Goal: Task Accomplishment & Management: Use online tool/utility

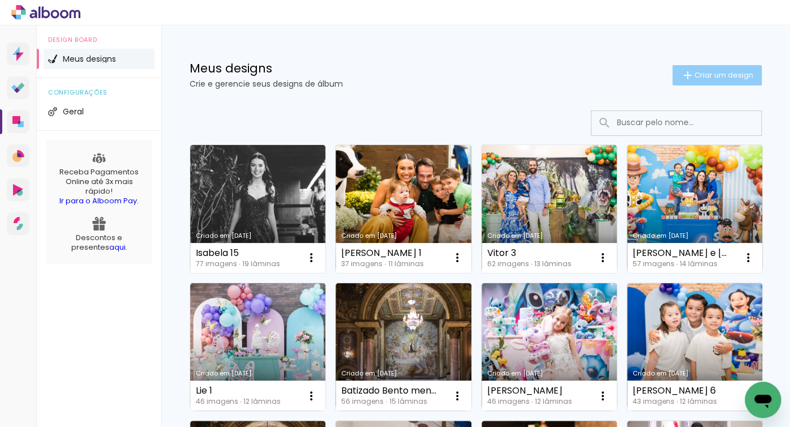
click at [703, 71] on span "Criar um design" at bounding box center [724, 74] width 59 height 7
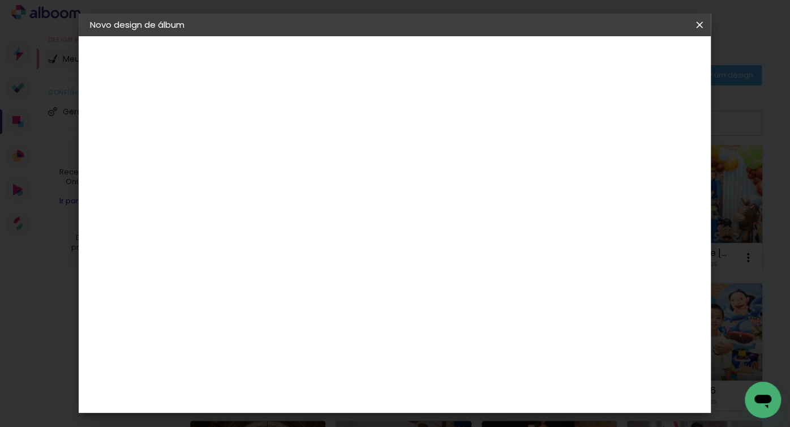
click at [275, 155] on input at bounding box center [275, 152] width 0 height 18
type input "Gravidez do Antonio"
type paper-input "Gravidez do Antonio"
click at [0, 0] on slot "Avançar" at bounding box center [0, 0] width 0 height 0
click at [0, 0] on slot "Tamanho Livre" at bounding box center [0, 0] width 0 height 0
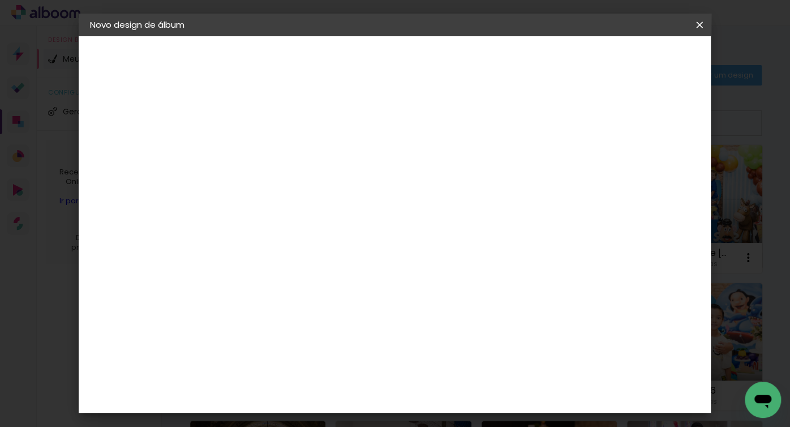
click at [0, 0] on slot "Avançar" at bounding box center [0, 0] width 0 height 0
type input "3"
type paper-input "3"
click at [279, 126] on input "3" at bounding box center [267, 130] width 39 height 14
type input "4"
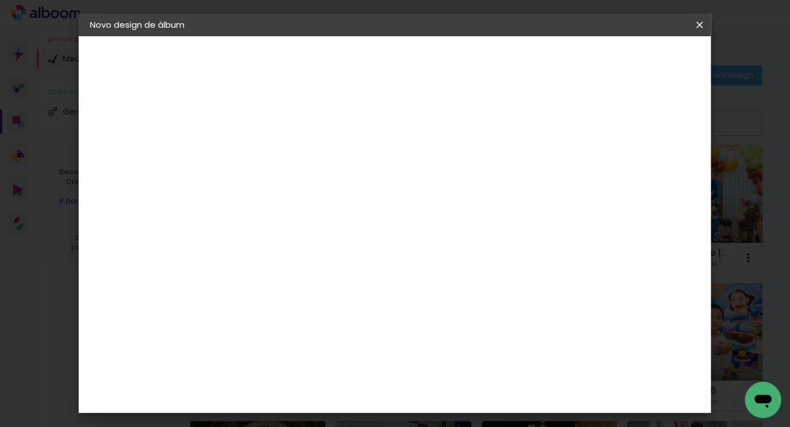
type paper-input "4"
click at [279, 126] on input "4" at bounding box center [267, 130] width 39 height 14
type input "5"
type paper-input "5"
click at [279, 126] on input "5" at bounding box center [267, 130] width 39 height 14
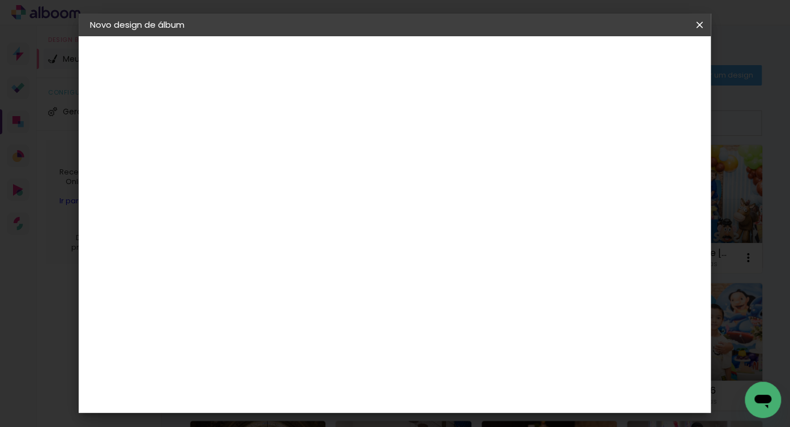
click at [378, 176] on span "30" at bounding box center [374, 177] width 19 height 17
click at [382, 176] on span "30" at bounding box center [374, 177] width 19 height 17
click at [249, 290] on input "30" at bounding box center [239, 297] width 29 height 17
click at [253, 296] on input "30" at bounding box center [239, 297] width 29 height 17
type input "3"
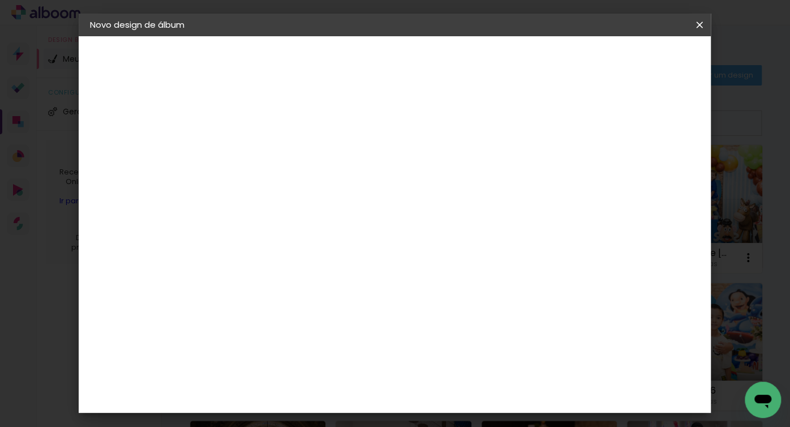
type input "20"
type paper-input "20"
click at [476, 366] on div "cm" at bounding box center [483, 366] width 14 height 17
type input "6"
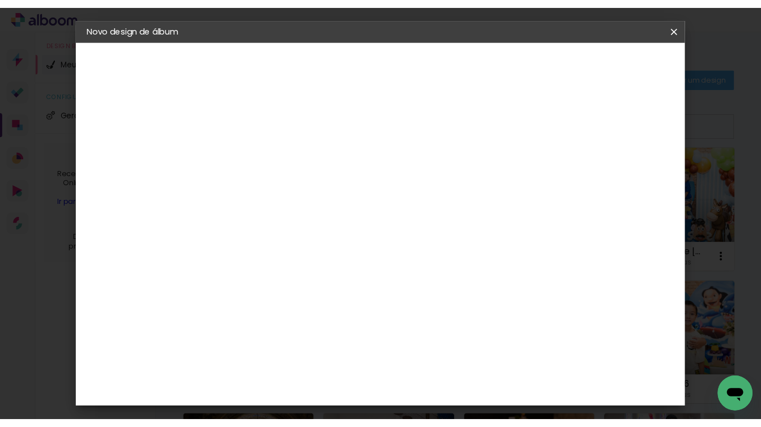
scroll to position [234, 0]
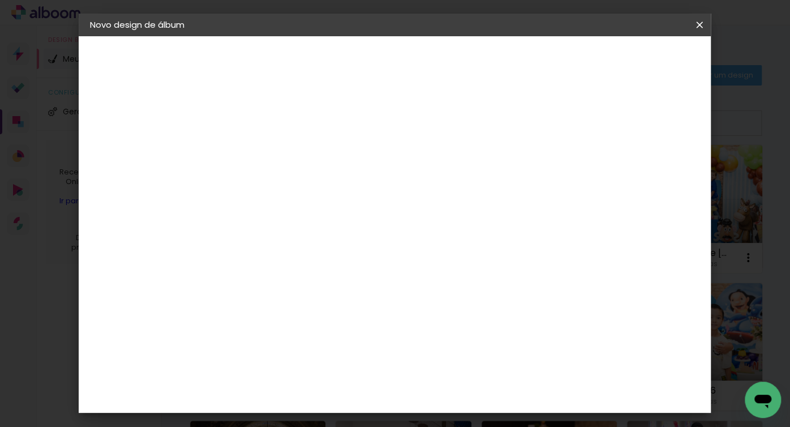
type input "40"
type paper-input "40"
click at [637, 62] on span "Iniciar design" at bounding box center [611, 60] width 52 height 8
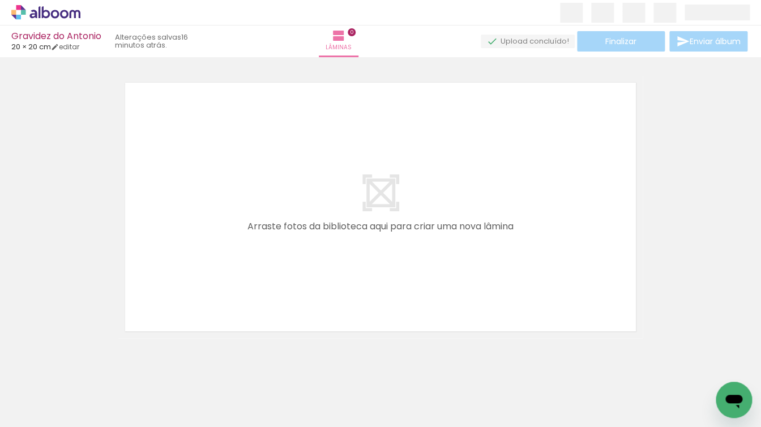
scroll to position [0, 470]
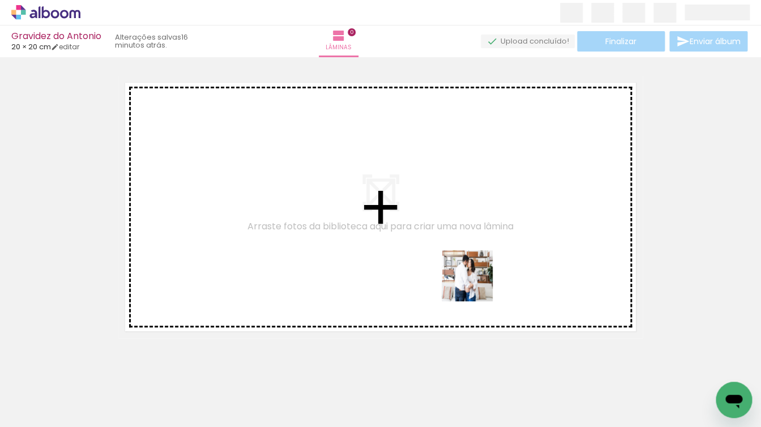
drag, startPoint x: 477, startPoint y: 395, endPoint x: 474, endPoint y: 277, distance: 117.8
click at [474, 277] on quentale-workspace at bounding box center [380, 213] width 761 height 427
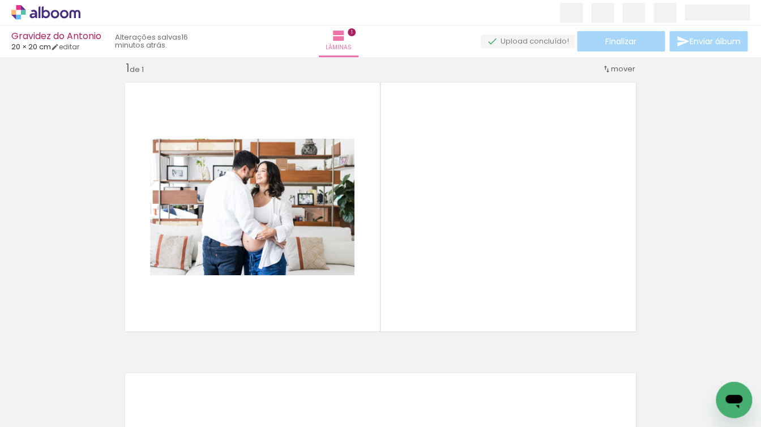
scroll to position [15, 0]
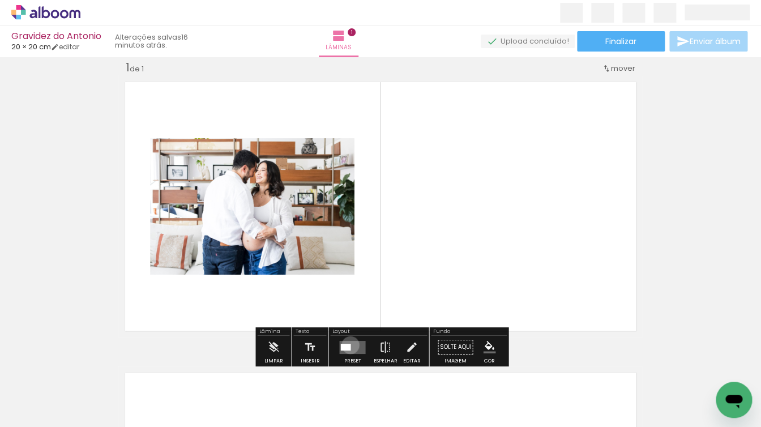
click at [348, 345] on div at bounding box center [345, 346] width 10 height 7
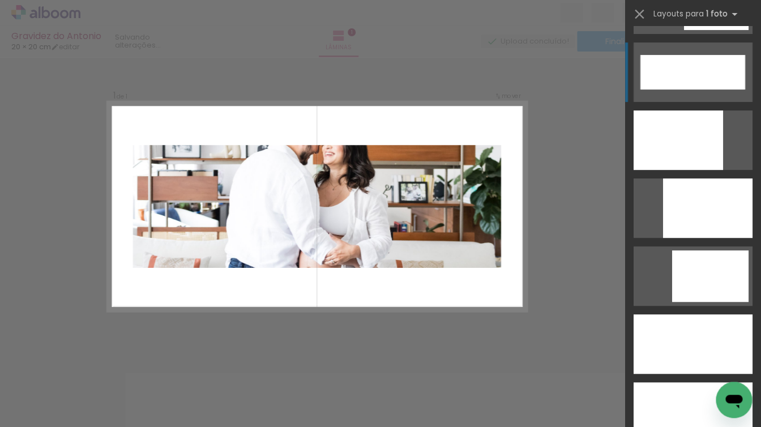
scroll to position [2984, 0]
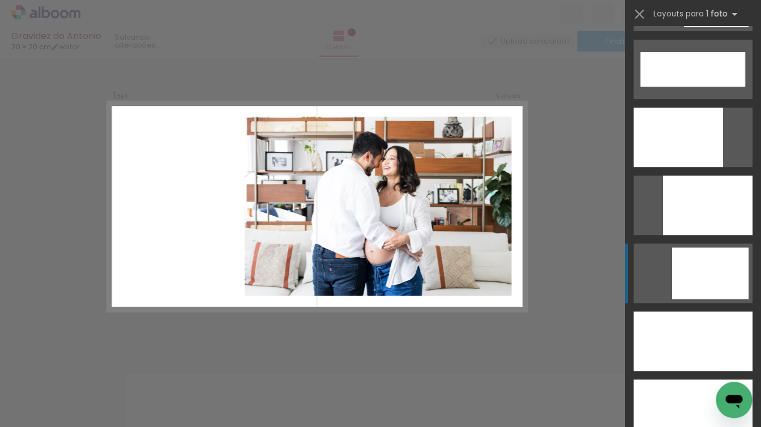
click at [694, 379] on div at bounding box center [693, 408] width 119 height 59
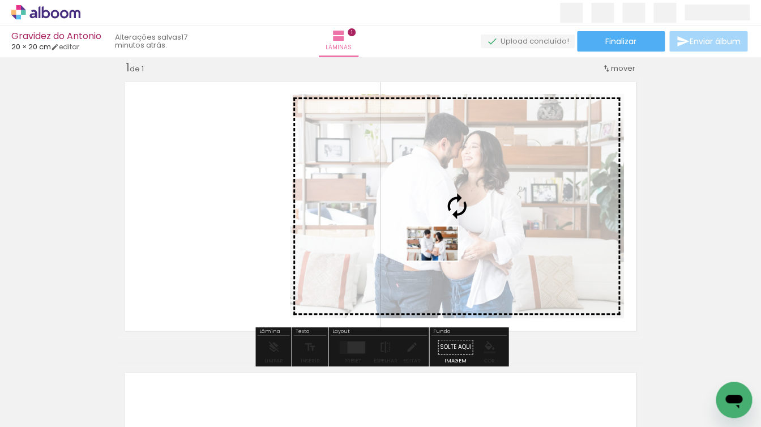
drag, startPoint x: 348, startPoint y: 399, endPoint x: 440, endPoint y: 260, distance: 166.4
click at [440, 260] on quentale-workspace at bounding box center [380, 213] width 761 height 427
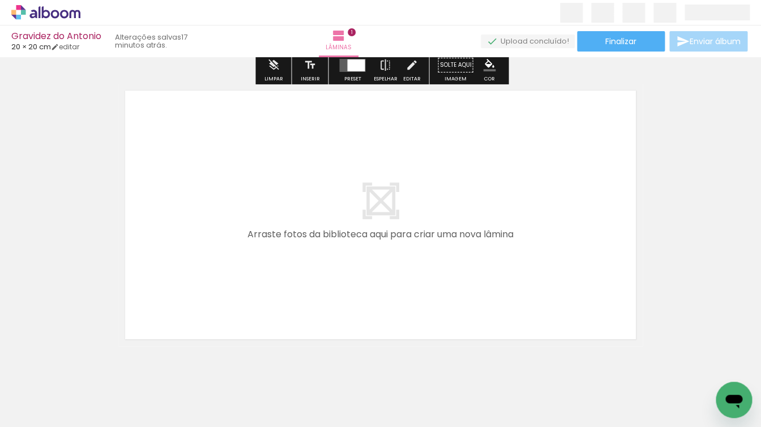
scroll to position [315, 0]
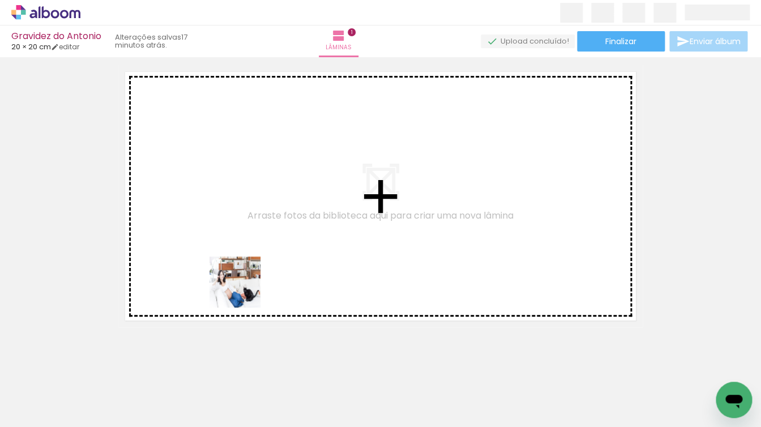
drag, startPoint x: 118, startPoint y: 397, endPoint x: 283, endPoint y: 262, distance: 212.8
click at [283, 262] on quentale-workspace at bounding box center [380, 213] width 761 height 427
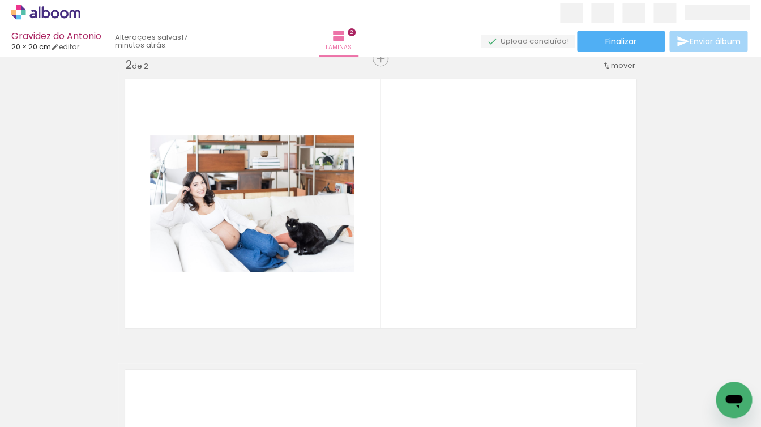
scroll to position [305, 0]
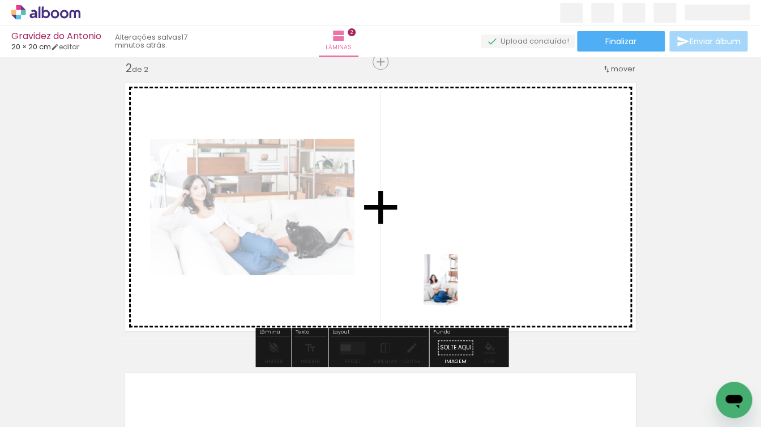
drag, startPoint x: 179, startPoint y: 404, endPoint x: 453, endPoint y: 276, distance: 302.4
click at [453, 276] on quentale-workspace at bounding box center [380, 213] width 761 height 427
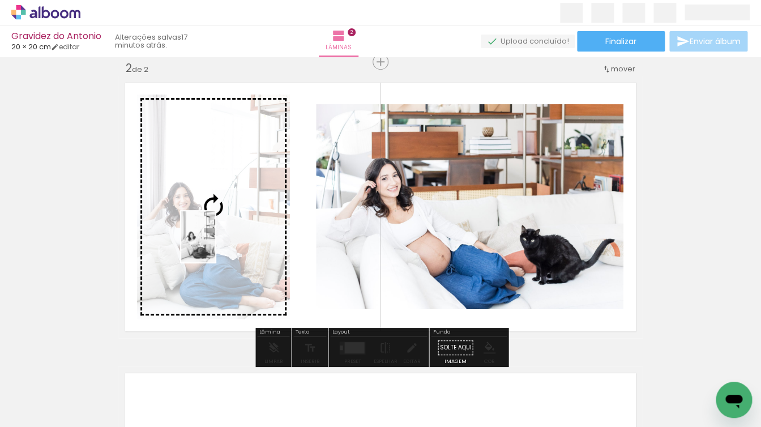
drag, startPoint x: 245, startPoint y: 400, endPoint x: 215, endPoint y: 245, distance: 158.5
click at [215, 245] on quentale-workspace at bounding box center [380, 213] width 761 height 427
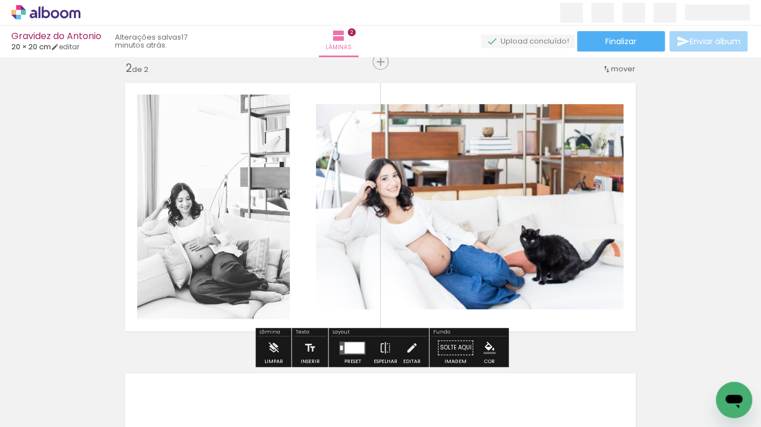
click at [347, 343] on div at bounding box center [354, 346] width 20 height 11
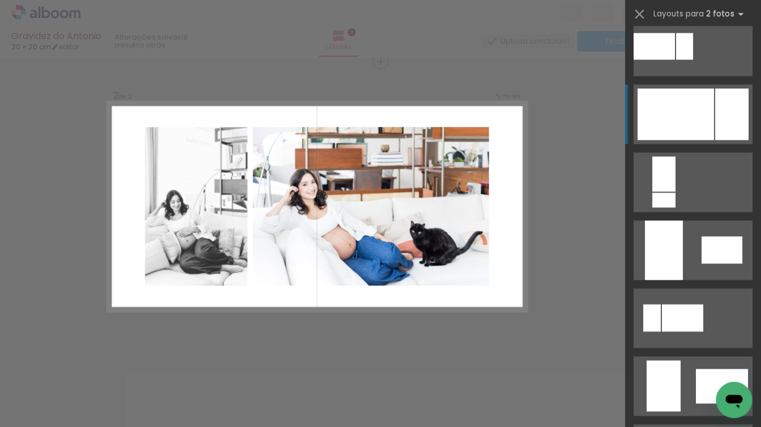
scroll to position [0, 0]
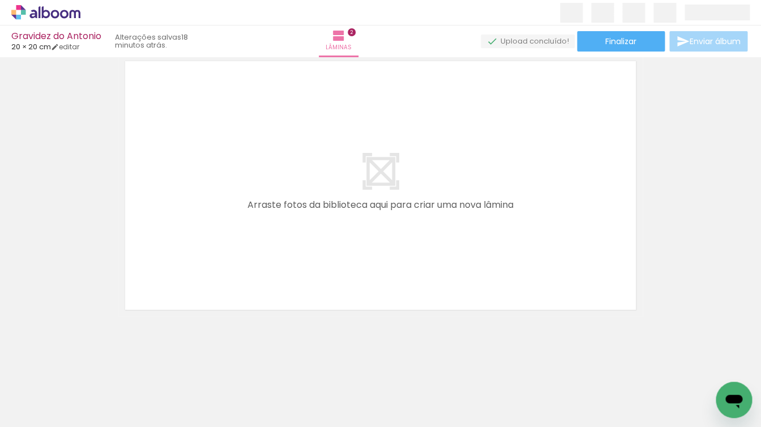
scroll to position [617, 0]
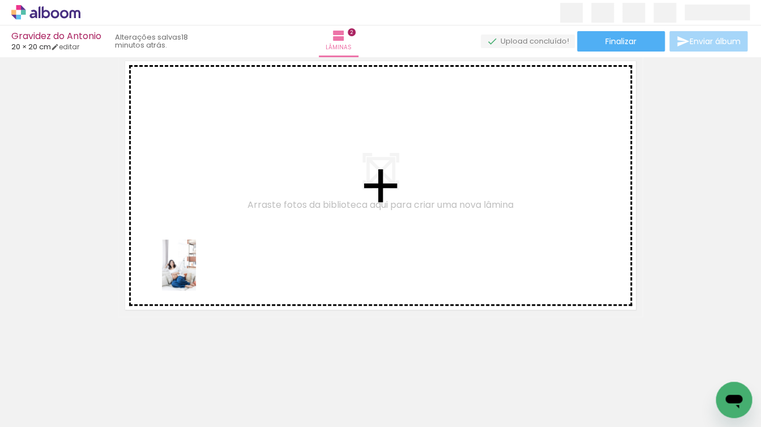
drag, startPoint x: 177, startPoint y: 397, endPoint x: 196, endPoint y: 272, distance: 126.0
click at [196, 272] on quentale-workspace at bounding box center [380, 213] width 761 height 427
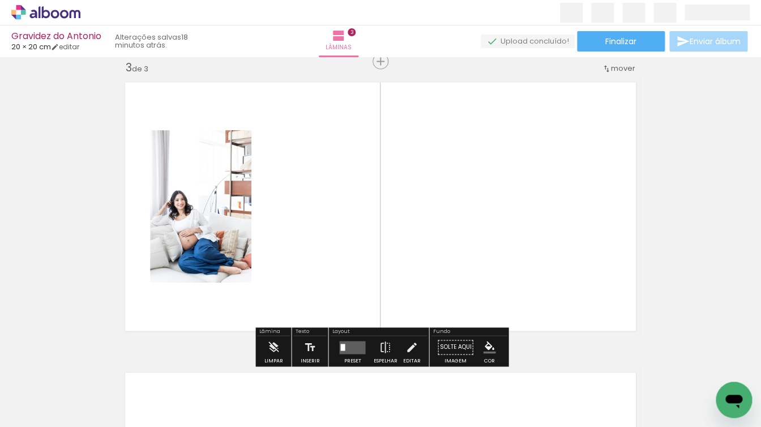
scroll to position [595, 0]
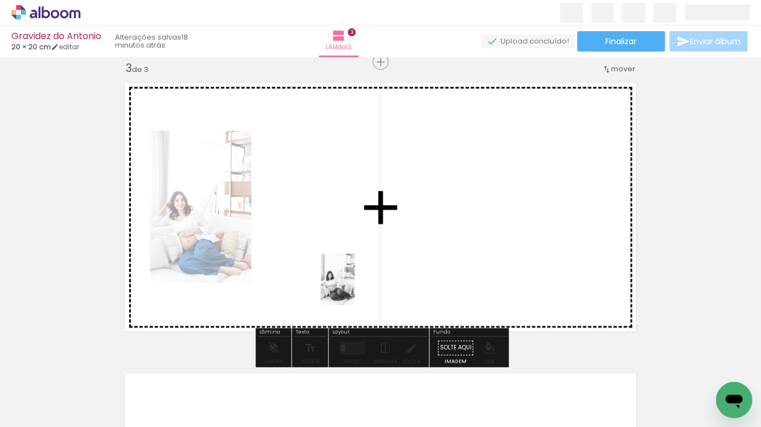
drag, startPoint x: 431, startPoint y: 398, endPoint x: 354, endPoint y: 286, distance: 136.3
click at [354, 286] on quentale-workspace at bounding box center [380, 213] width 761 height 427
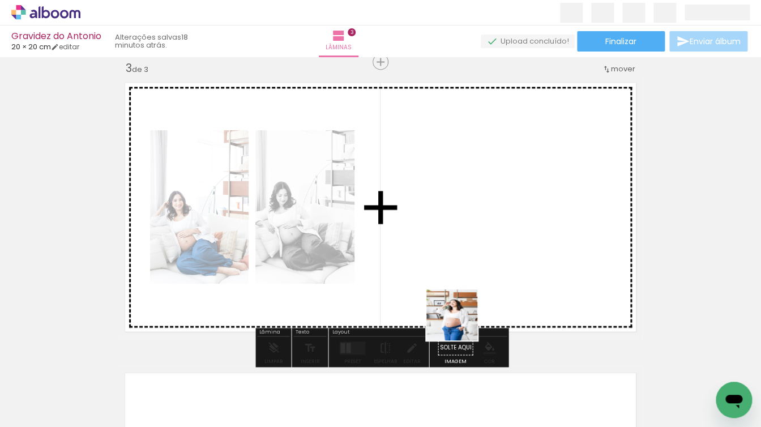
drag, startPoint x: 499, startPoint y: 394, endPoint x: 426, endPoint y: 272, distance: 142.0
click at [426, 272] on quentale-workspace at bounding box center [380, 213] width 761 height 427
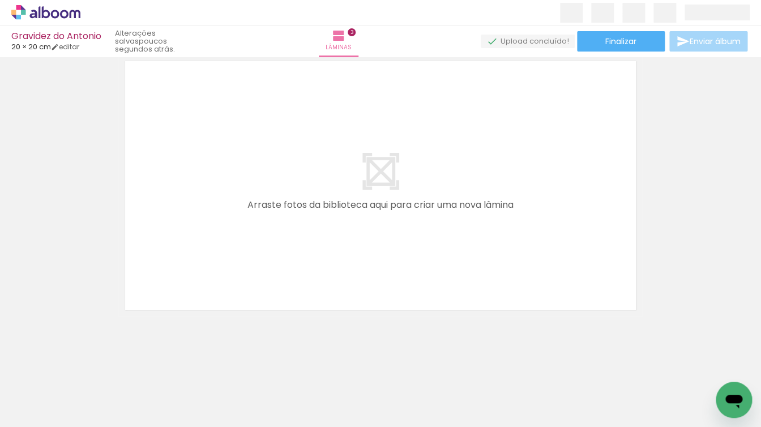
scroll to position [907, 0]
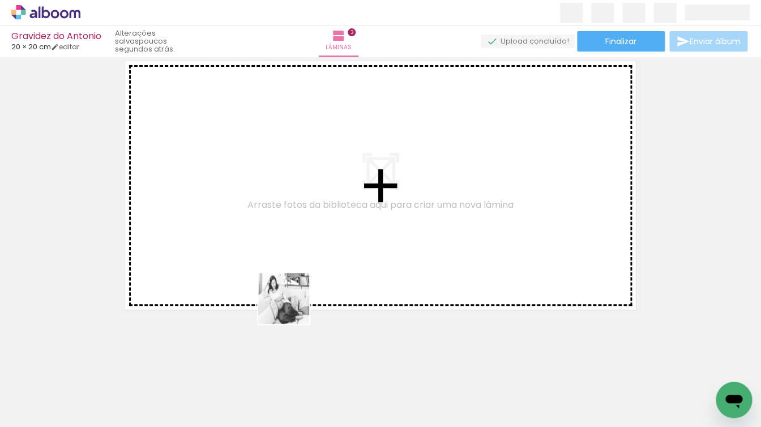
drag, startPoint x: 305, startPoint y: 392, endPoint x: 281, endPoint y: 268, distance: 126.2
click at [281, 268] on quentale-workspace at bounding box center [380, 213] width 761 height 427
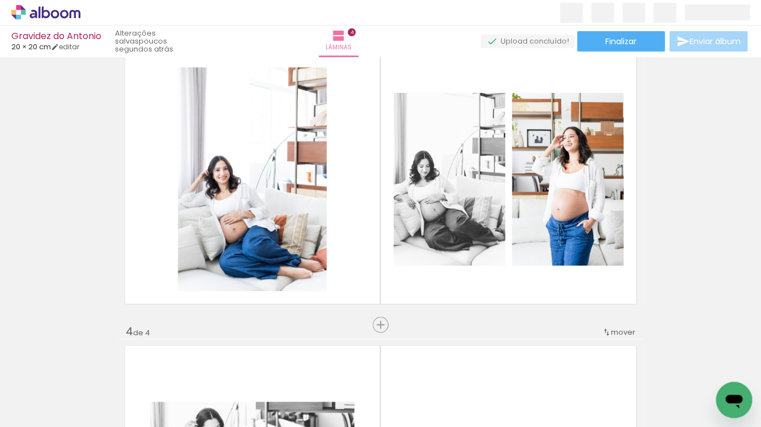
scroll to position [590, 0]
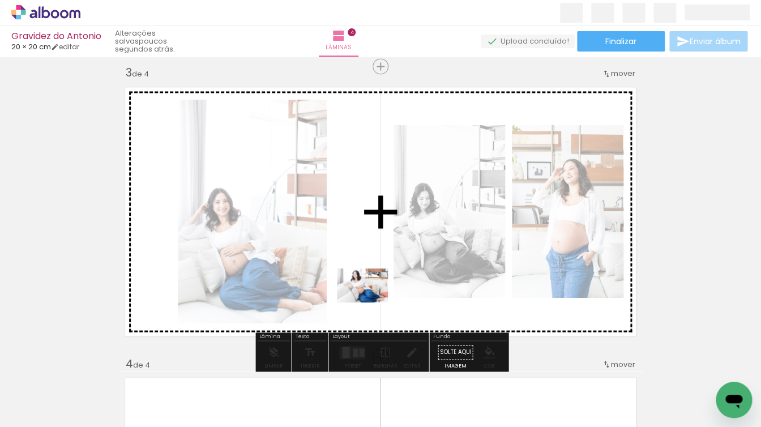
drag, startPoint x: 375, startPoint y: 399, endPoint x: 371, endPoint y: 302, distance: 97.5
click at [371, 302] on quentale-workspace at bounding box center [380, 213] width 761 height 427
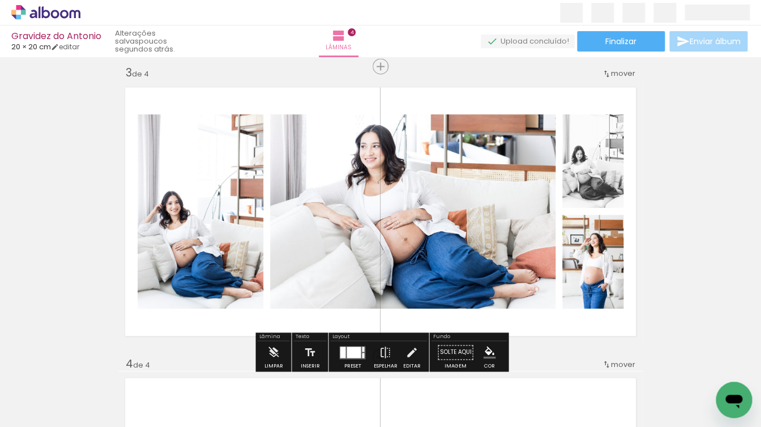
click at [347, 353] on div at bounding box center [353, 351] width 14 height 11
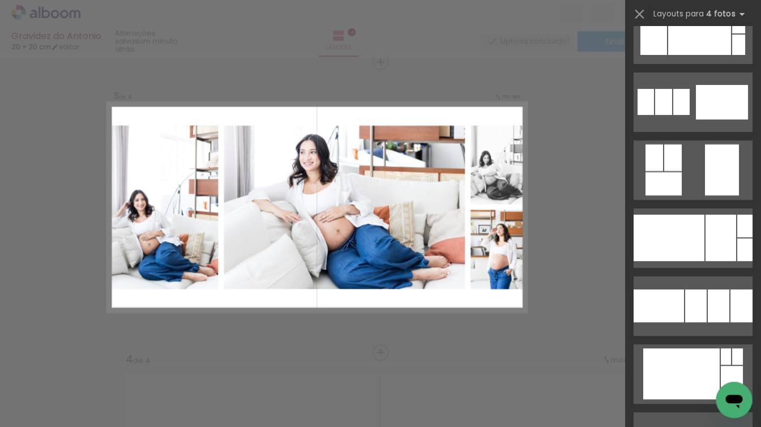
scroll to position [2885, 0]
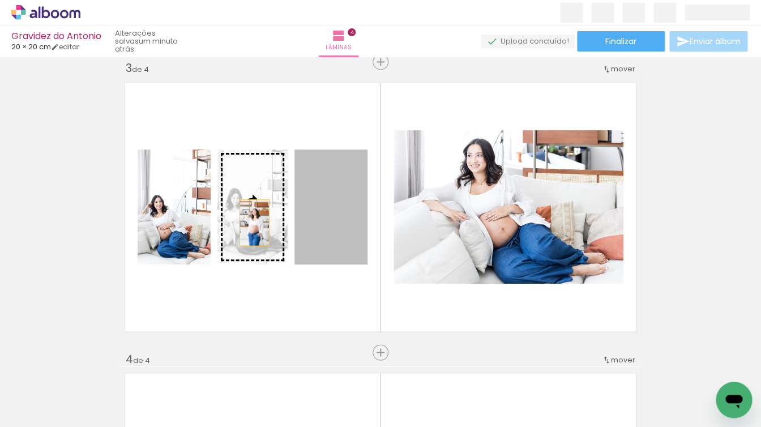
drag, startPoint x: 345, startPoint y: 249, endPoint x: 244, endPoint y: 221, distance: 105.2
click at [0, 0] on slot at bounding box center [0, 0] width 0 height 0
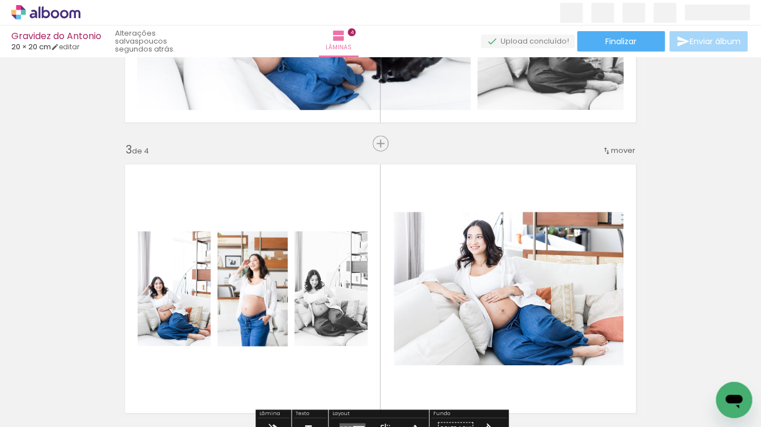
scroll to position [513, 0]
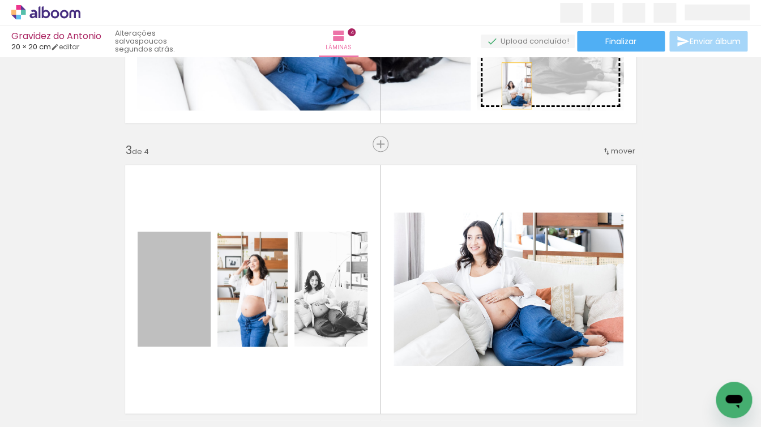
drag, startPoint x: 164, startPoint y: 320, endPoint x: 516, endPoint y: 86, distance: 423.2
click at [516, 86] on div "Inserir lâmina 1 de 4 Inserir lâmina 2 de 4 Inserir lâmina 3 de 4 Inserir lâmin…" at bounding box center [380, 274] width 761 height 1453
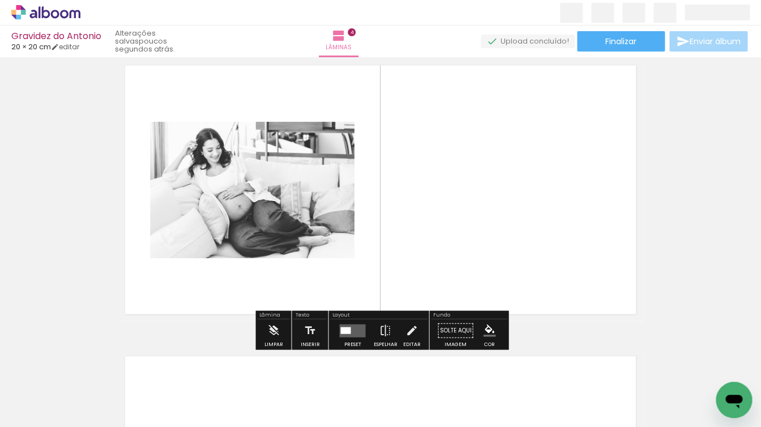
scroll to position [0, 225]
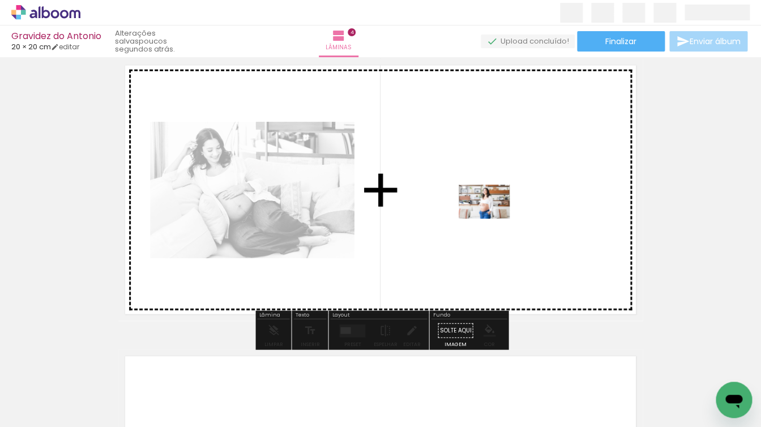
drag, startPoint x: 340, startPoint y: 391, endPoint x: 493, endPoint y: 219, distance: 230.2
click at [493, 219] on quentale-workspace at bounding box center [380, 213] width 761 height 427
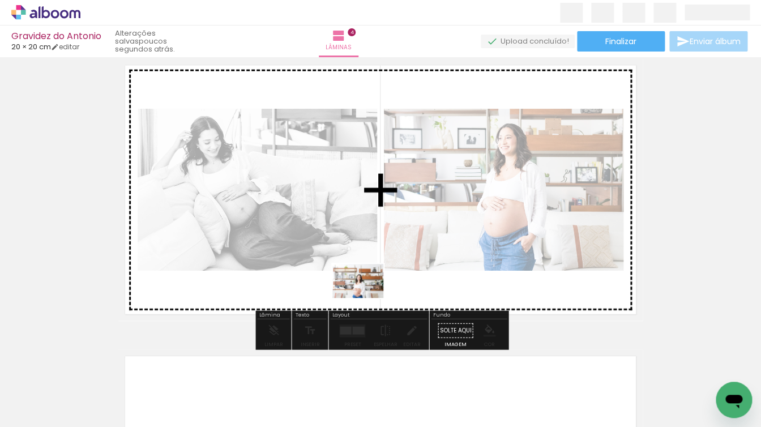
drag, startPoint x: 405, startPoint y: 399, endPoint x: 366, endPoint y: 297, distance: 108.9
click at [366, 297] on quentale-workspace at bounding box center [380, 213] width 761 height 427
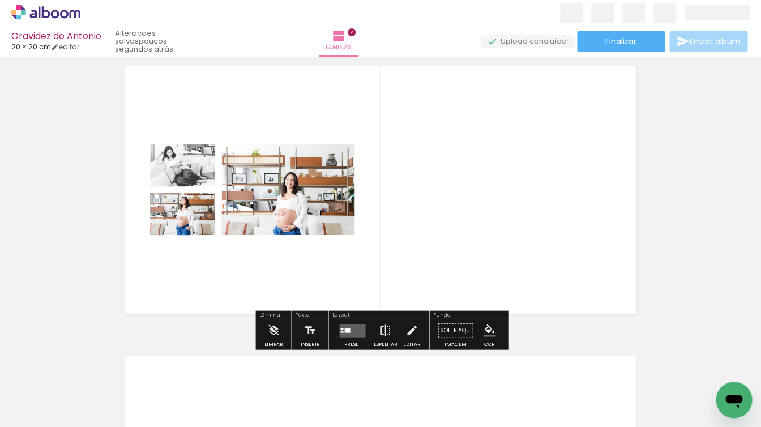
scroll to position [0, 413]
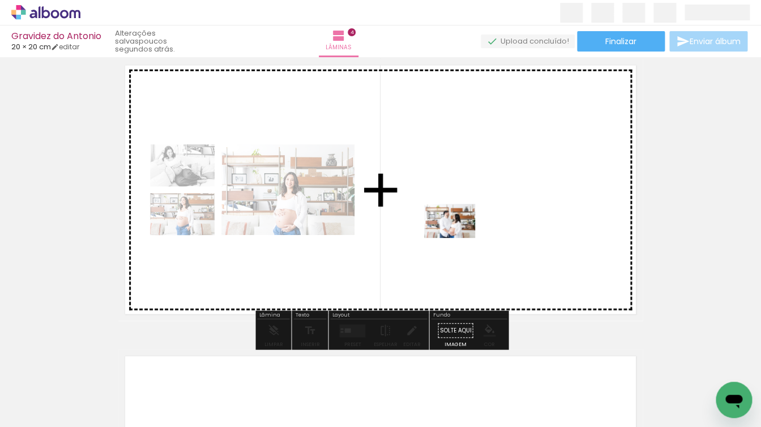
drag, startPoint x: 340, startPoint y: 395, endPoint x: 458, endPoint y: 236, distance: 198.3
click at [458, 236] on quentale-workspace at bounding box center [380, 213] width 761 height 427
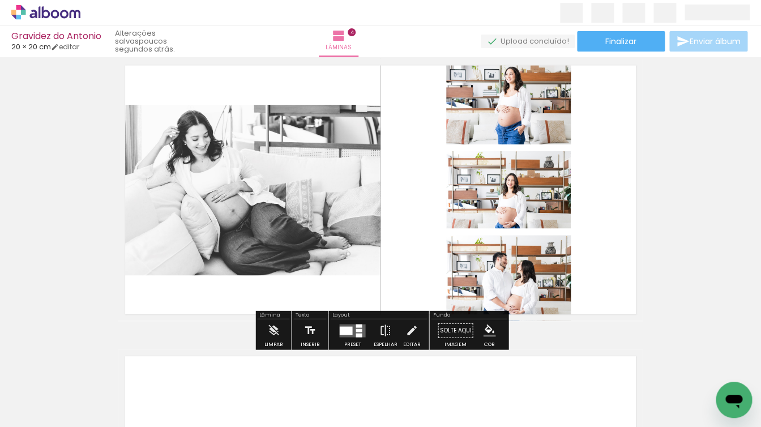
click at [347, 329] on div at bounding box center [345, 330] width 13 height 8
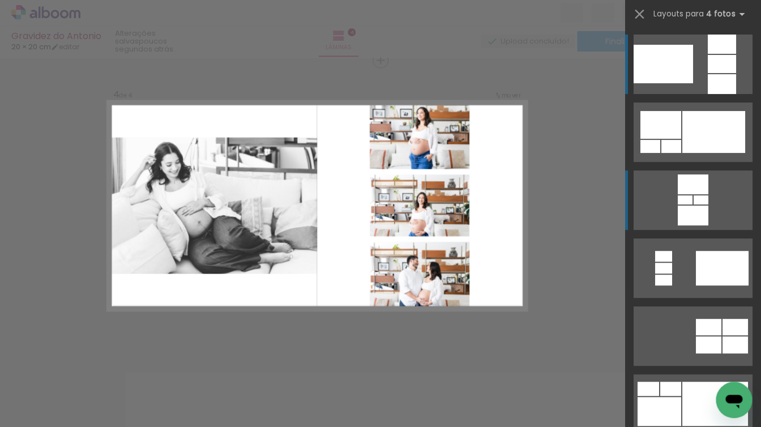
scroll to position [885, 0]
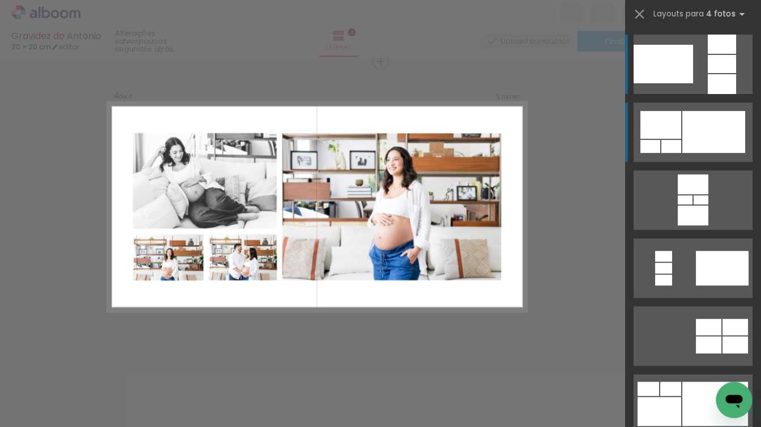
click at [704, 130] on div at bounding box center [713, 132] width 63 height 42
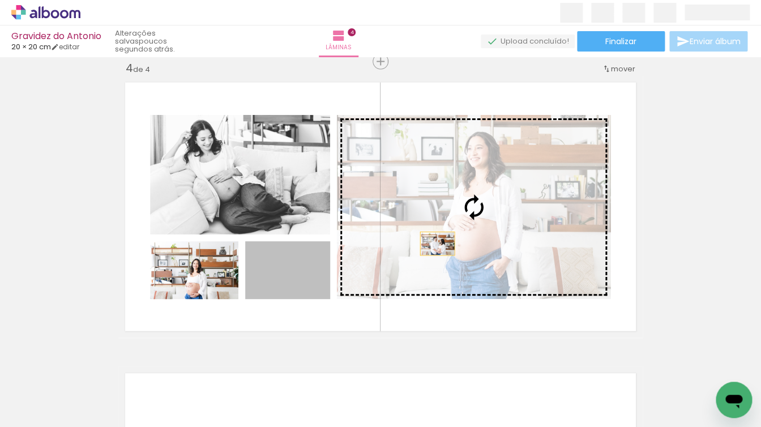
drag, startPoint x: 304, startPoint y: 283, endPoint x: 441, endPoint y: 241, distance: 143.1
click at [0, 0] on slot at bounding box center [0, 0] width 0 height 0
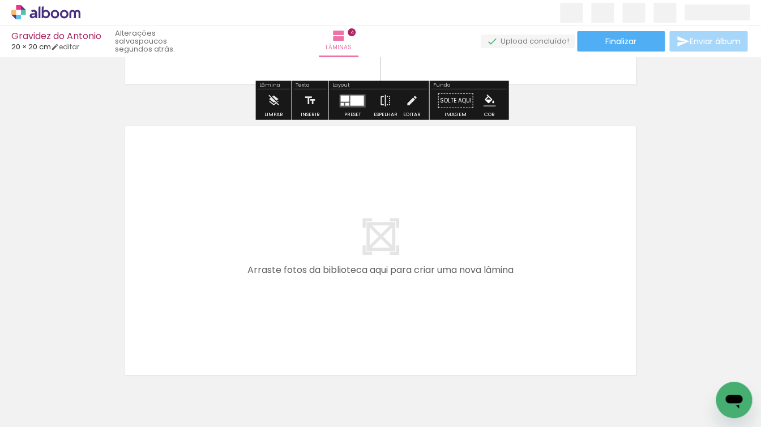
scroll to position [1133, 0]
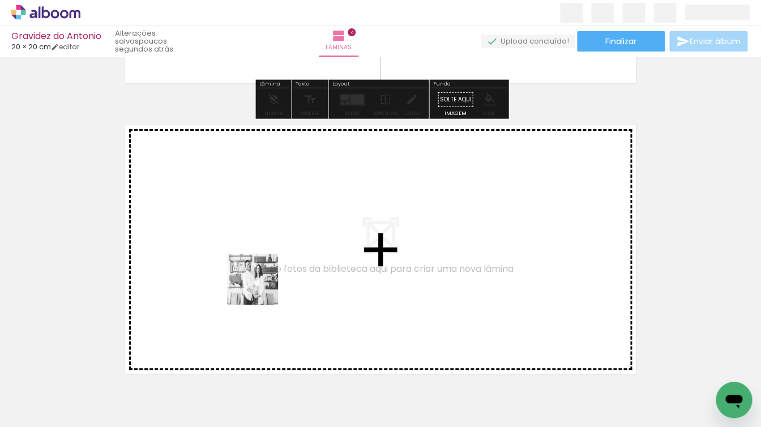
drag, startPoint x: 276, startPoint y: 391, endPoint x: 261, endPoint y: 287, distance: 105.3
click at [261, 287] on quentale-workspace at bounding box center [380, 213] width 761 height 427
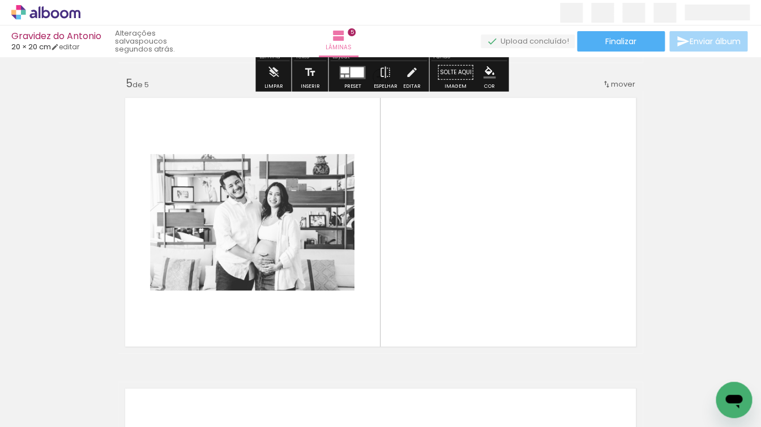
scroll to position [1176, 0]
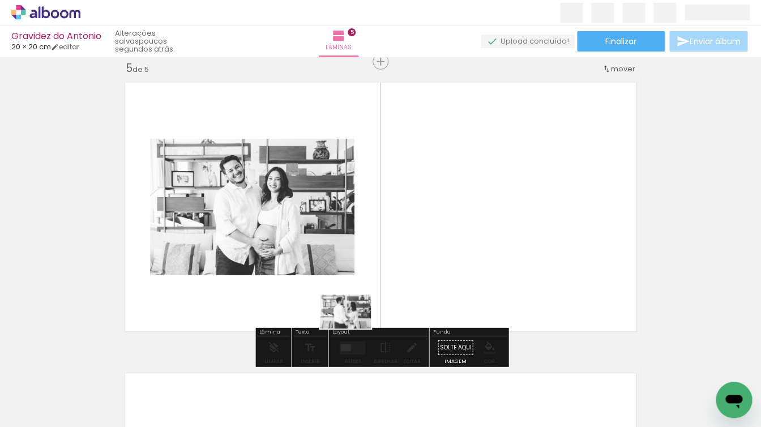
drag, startPoint x: 479, startPoint y: 392, endPoint x: 354, endPoint y: 327, distance: 141.0
click at [354, 327] on quentale-workspace at bounding box center [380, 213] width 761 height 427
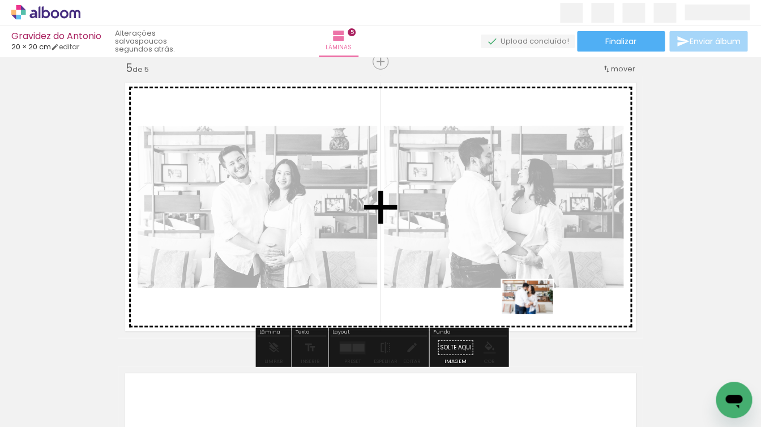
drag, startPoint x: 542, startPoint y: 391, endPoint x: 536, endPoint y: 313, distance: 77.9
click at [536, 313] on quentale-workspace at bounding box center [380, 213] width 761 height 427
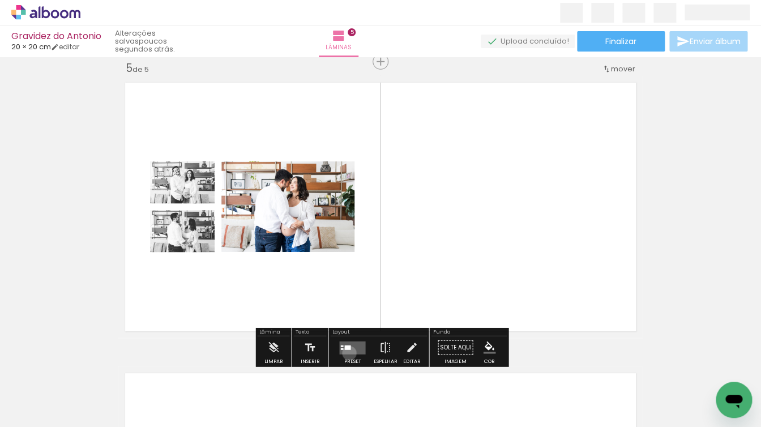
click at [346, 353] on quentale-layouter at bounding box center [352, 347] width 26 height 13
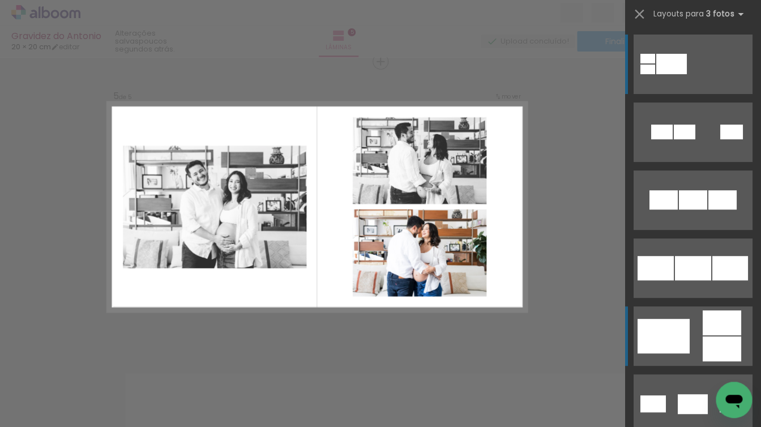
click at [674, 139] on div at bounding box center [685, 132] width 22 height 15
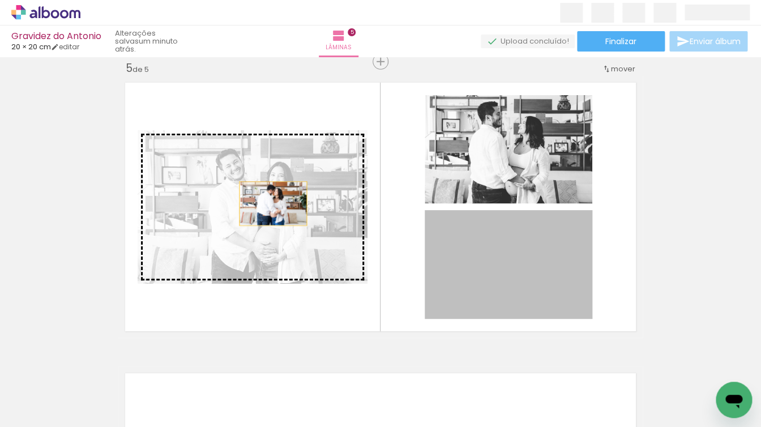
drag, startPoint x: 507, startPoint y: 279, endPoint x: 262, endPoint y: 196, distance: 258.9
click at [0, 0] on slot at bounding box center [0, 0] width 0 height 0
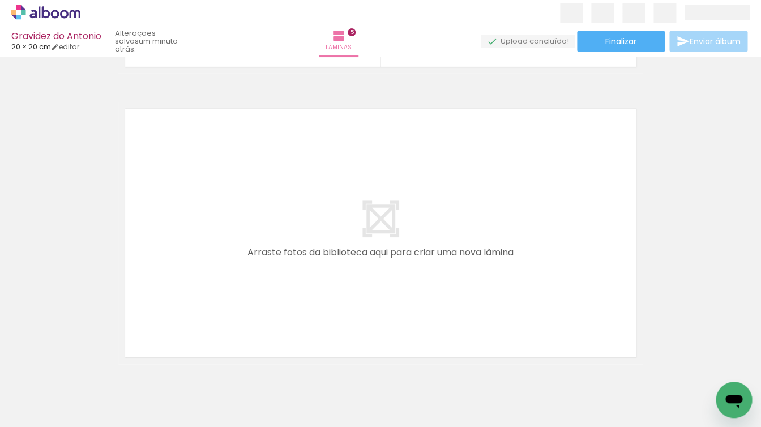
scroll to position [1449, 0]
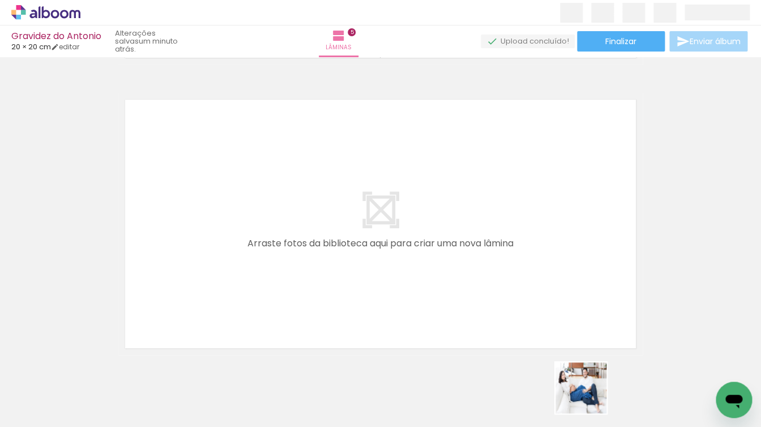
drag, startPoint x: 592, startPoint y: 399, endPoint x: 480, endPoint y: 274, distance: 168.4
click at [480, 274] on quentale-workspace at bounding box center [380, 213] width 761 height 427
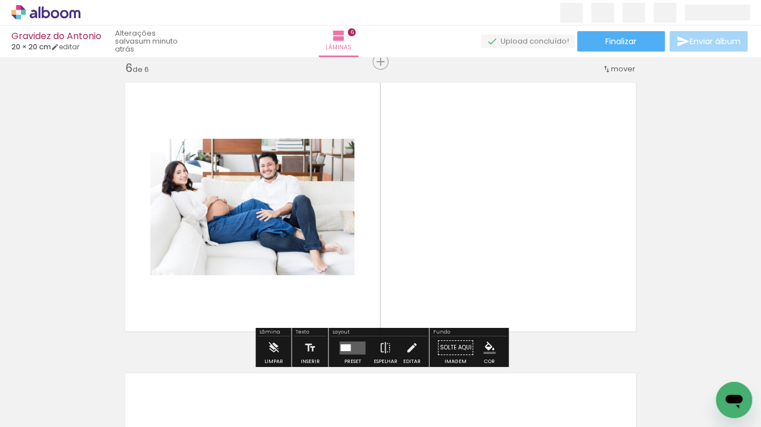
scroll to position [0, 732]
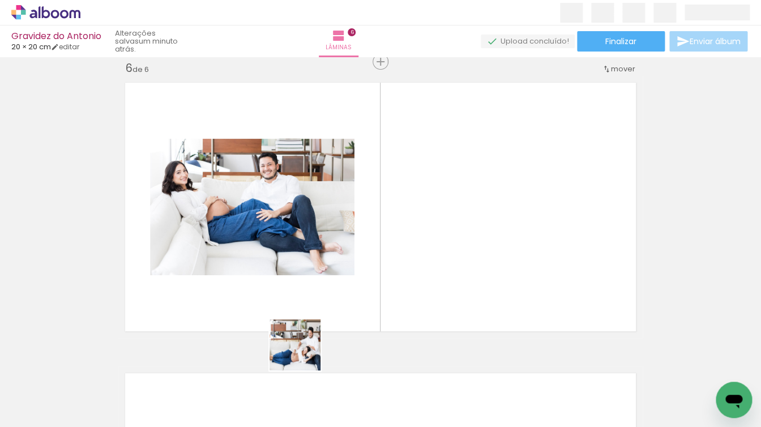
drag, startPoint x: 325, startPoint y: 400, endPoint x: 284, endPoint y: 324, distance: 85.9
click at [284, 324] on quentale-workspace at bounding box center [380, 213] width 761 height 427
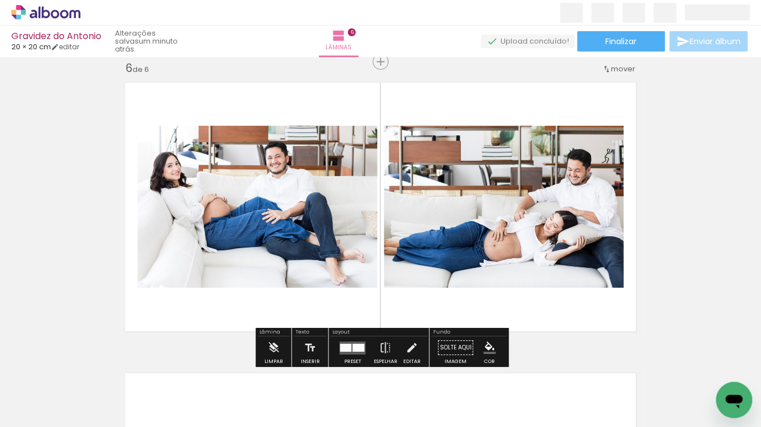
drag, startPoint x: 393, startPoint y: 397, endPoint x: 340, endPoint y: 309, distance: 103.9
click at [340, 309] on quentale-workspace at bounding box center [380, 213] width 761 height 427
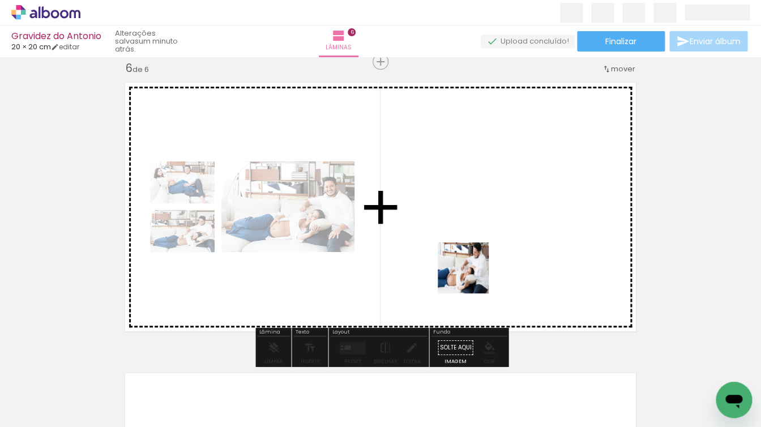
drag, startPoint x: 469, startPoint y: 393, endPoint x: 472, endPoint y: 275, distance: 118.3
click at [472, 275] on quentale-workspace at bounding box center [380, 213] width 761 height 427
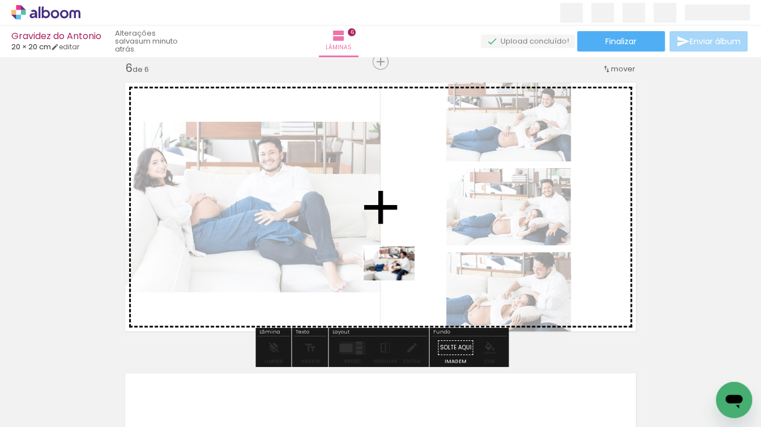
drag, startPoint x: 521, startPoint y: 395, endPoint x: 396, endPoint y: 274, distance: 173.4
click at [396, 274] on quentale-workspace at bounding box center [380, 213] width 761 height 427
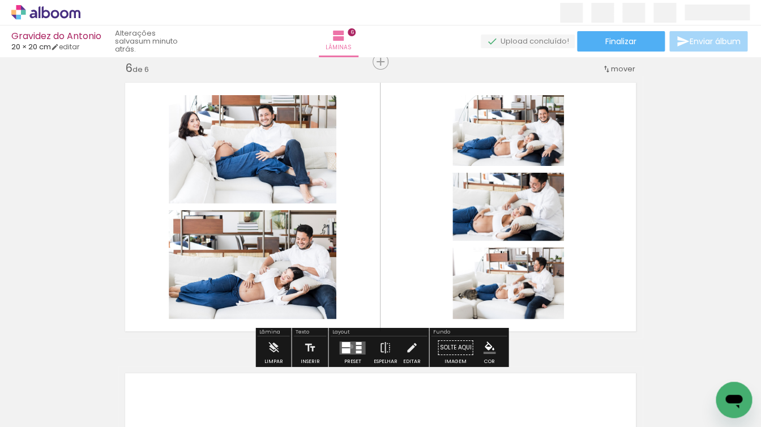
click at [348, 346] on quentale-layouter at bounding box center [352, 347] width 26 height 13
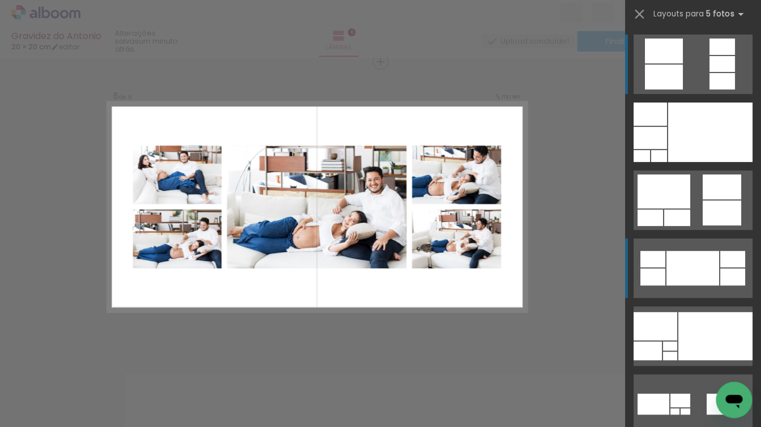
click at [687, 272] on div at bounding box center [692, 268] width 53 height 35
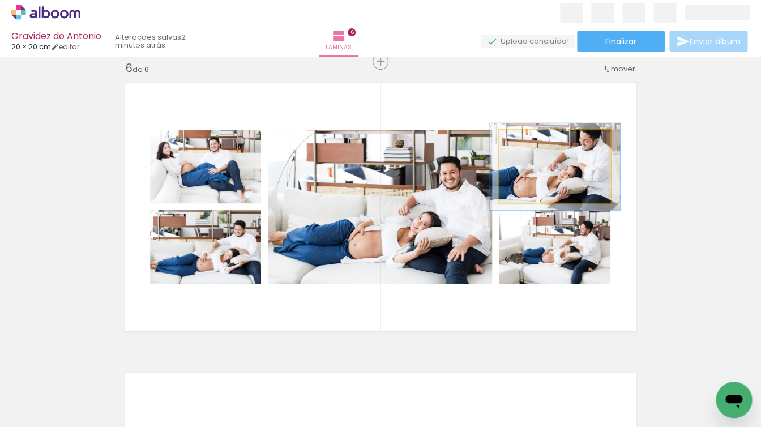
drag, startPoint x: 528, startPoint y: 143, endPoint x: 534, endPoint y: 144, distance: 6.3
type paper-slider "116"
click at [534, 144] on div at bounding box center [532, 142] width 10 height 10
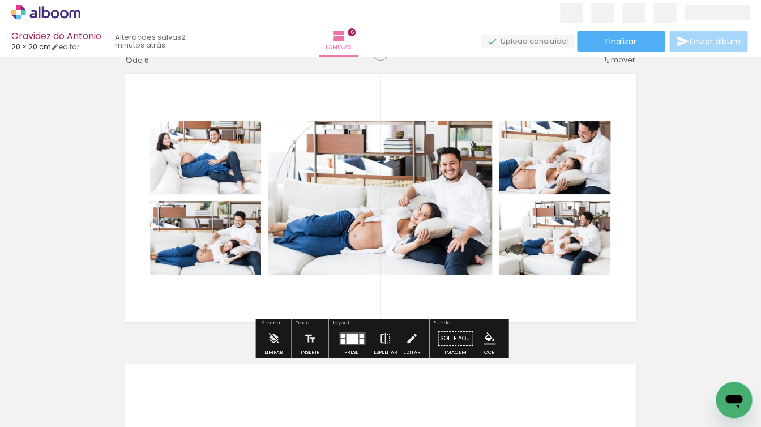
scroll to position [1477, 0]
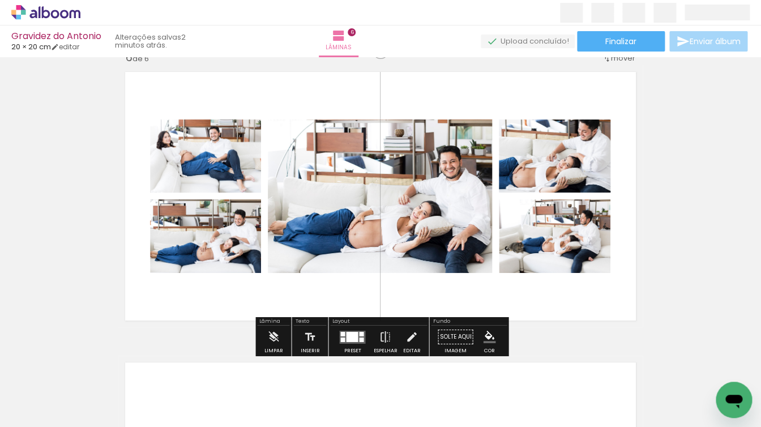
scroll to position [1484, 0]
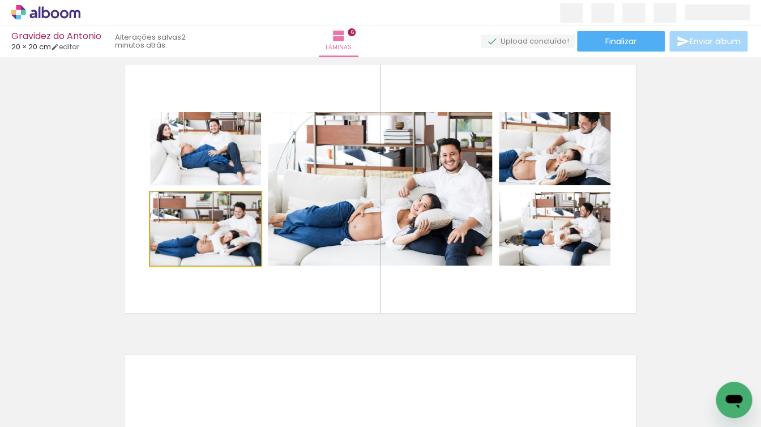
drag, startPoint x: 213, startPoint y: 244, endPoint x: 222, endPoint y: 244, distance: 9.6
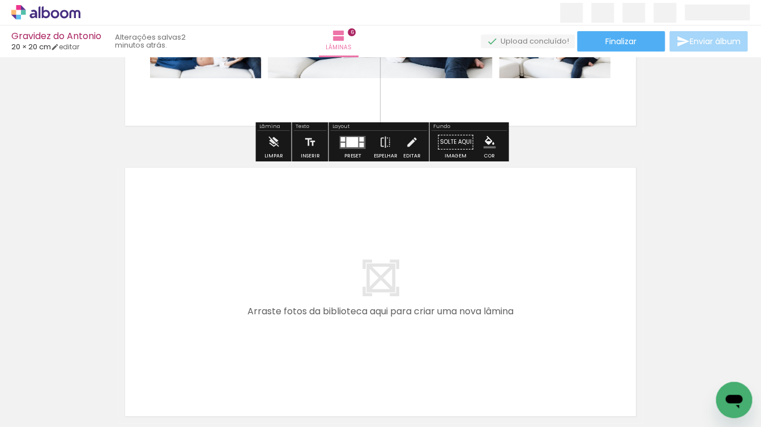
scroll to position [1687, 0]
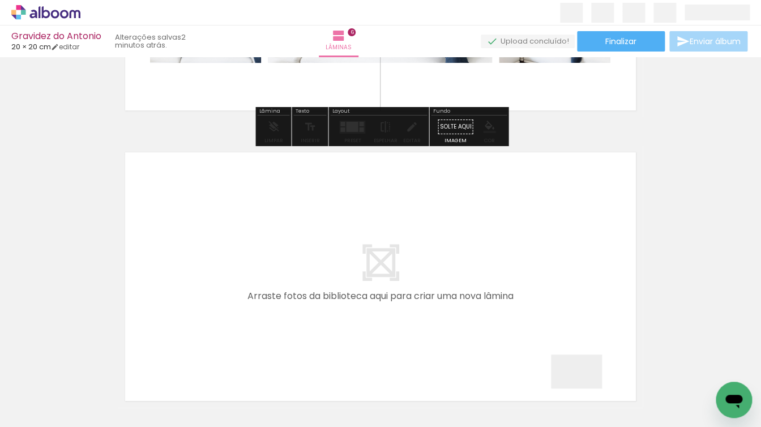
drag, startPoint x: 588, startPoint y: 391, endPoint x: 446, endPoint y: 313, distance: 162.2
click at [446, 313] on quentale-workspace at bounding box center [380, 213] width 761 height 427
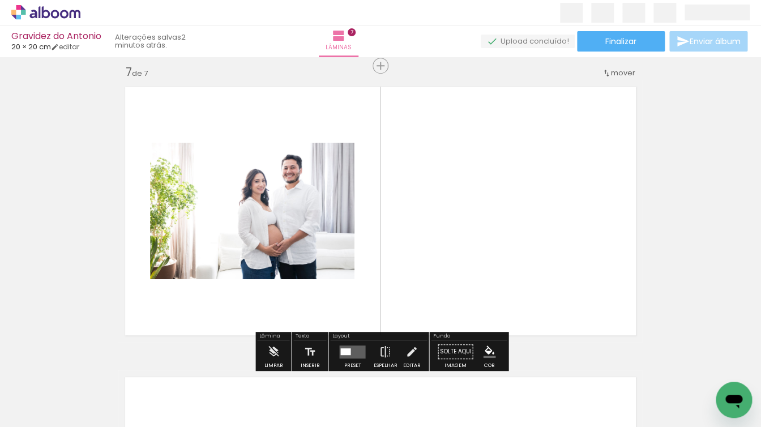
scroll to position [1757, 0]
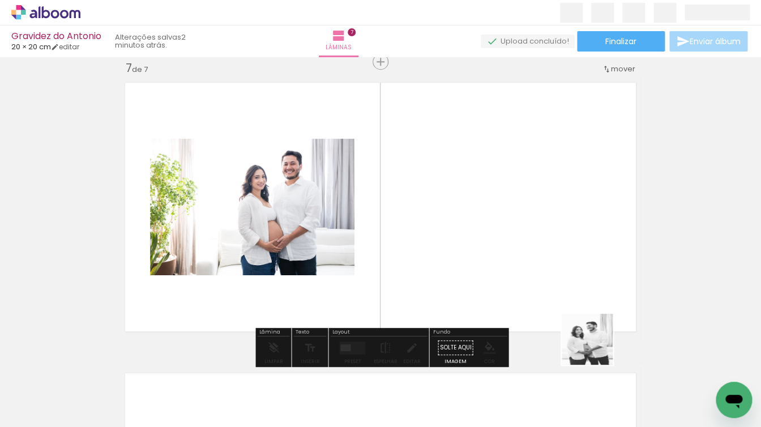
drag, startPoint x: 657, startPoint y: 393, endPoint x: 493, endPoint y: 290, distance: 193.4
click at [493, 290] on quentale-workspace at bounding box center [380, 213] width 761 height 427
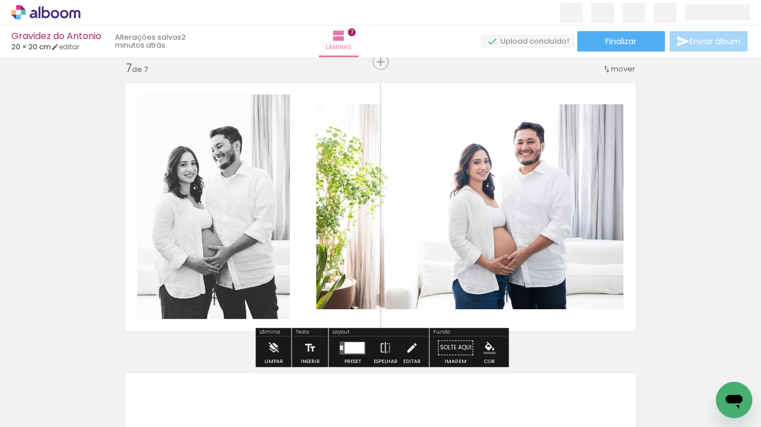
scroll to position [0, 1008]
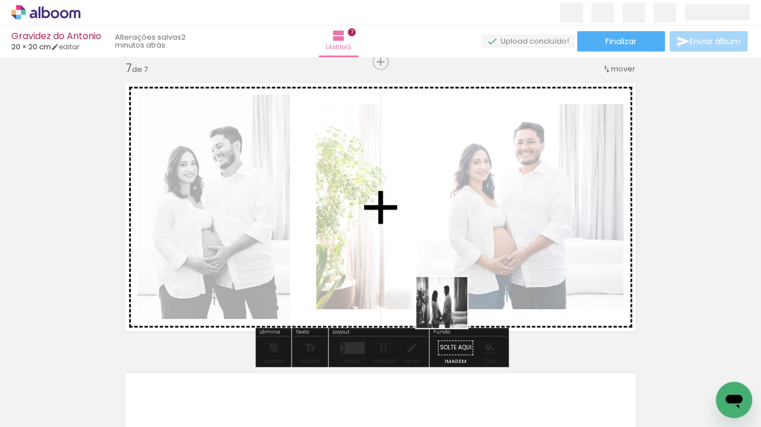
drag, startPoint x: 446, startPoint y: 391, endPoint x: 451, endPoint y: 309, distance: 81.7
click at [451, 309] on quentale-workspace at bounding box center [380, 213] width 761 height 427
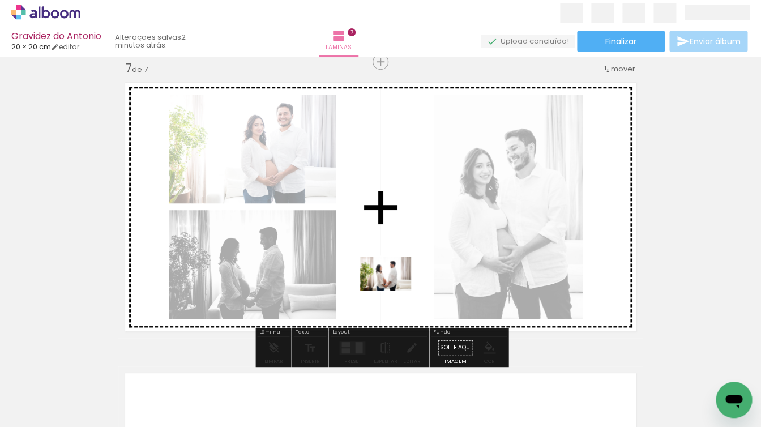
drag, startPoint x: 505, startPoint y: 398, endPoint x: 394, endPoint y: 290, distance: 154.5
click at [394, 290] on quentale-workspace at bounding box center [380, 213] width 761 height 427
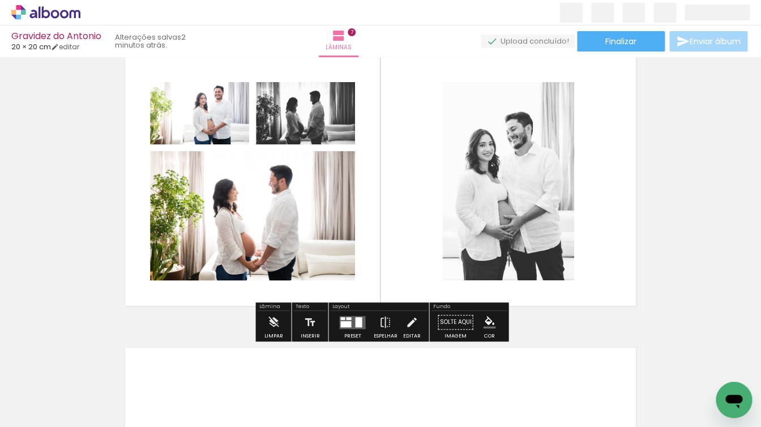
scroll to position [1790, 0]
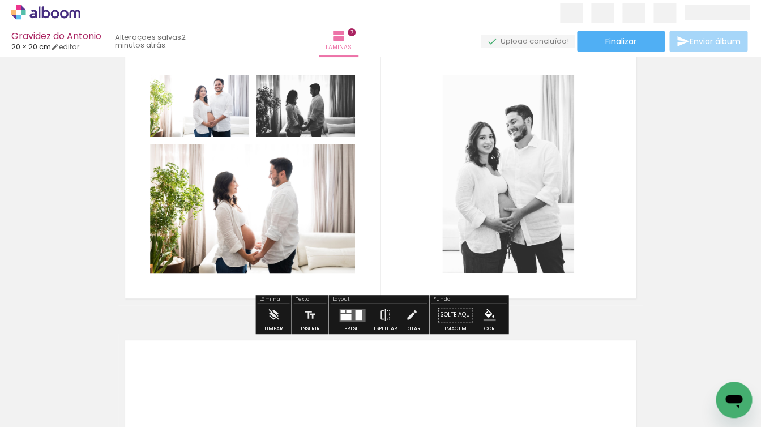
click at [348, 315] on div at bounding box center [345, 316] width 11 height 6
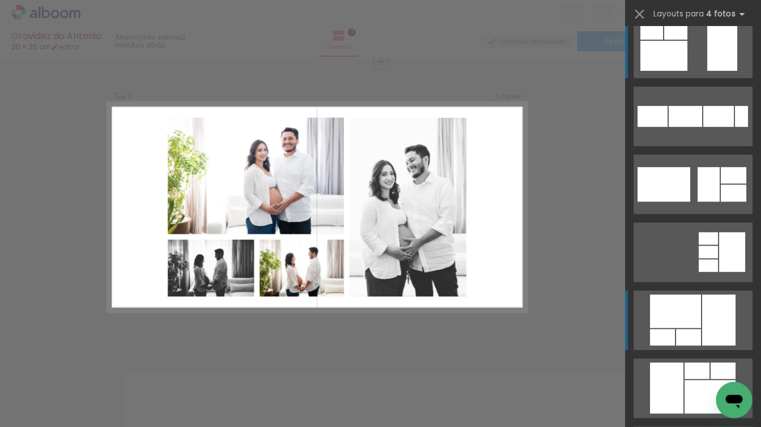
scroll to position [17, 0]
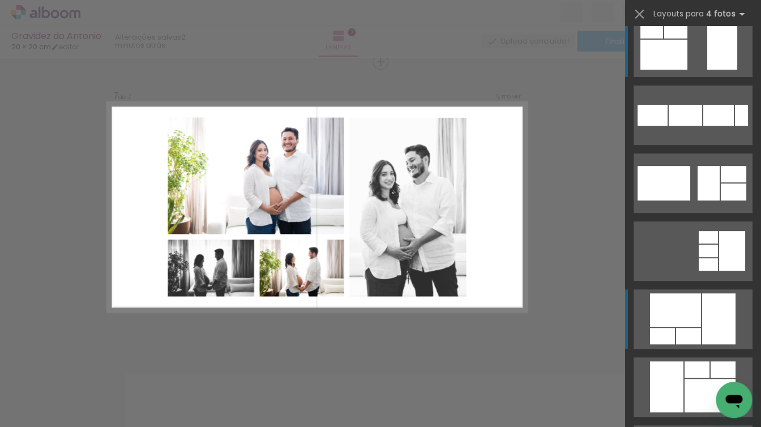
click at [678, 313] on div at bounding box center [675, 309] width 51 height 33
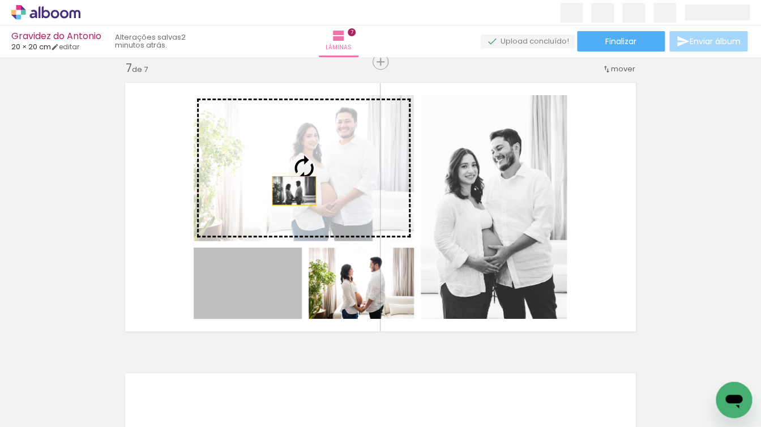
drag, startPoint x: 273, startPoint y: 294, endPoint x: 294, endPoint y: 190, distance: 106.7
click at [0, 0] on slot at bounding box center [0, 0] width 0 height 0
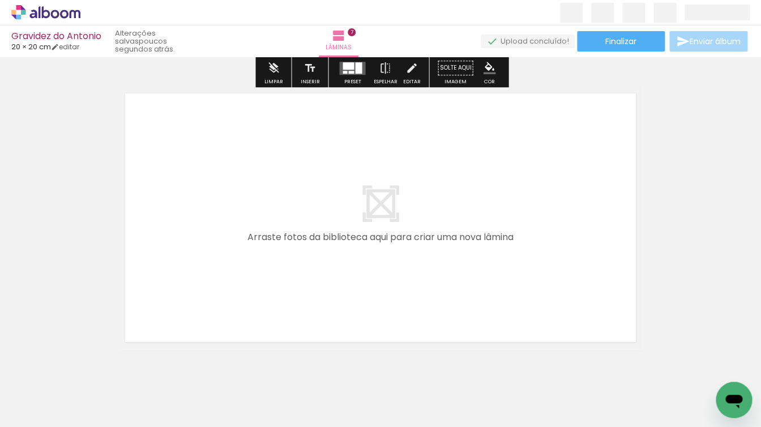
scroll to position [2052, 0]
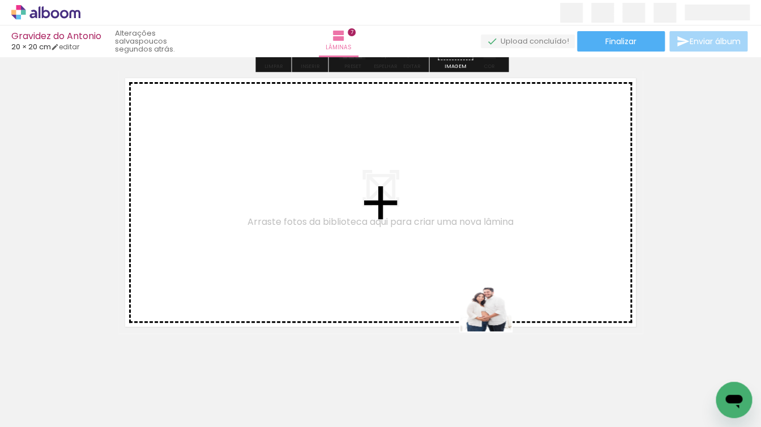
drag, startPoint x: 567, startPoint y: 390, endPoint x: 466, endPoint y: 281, distance: 148.6
click at [466, 281] on quentale-workspace at bounding box center [380, 213] width 761 height 427
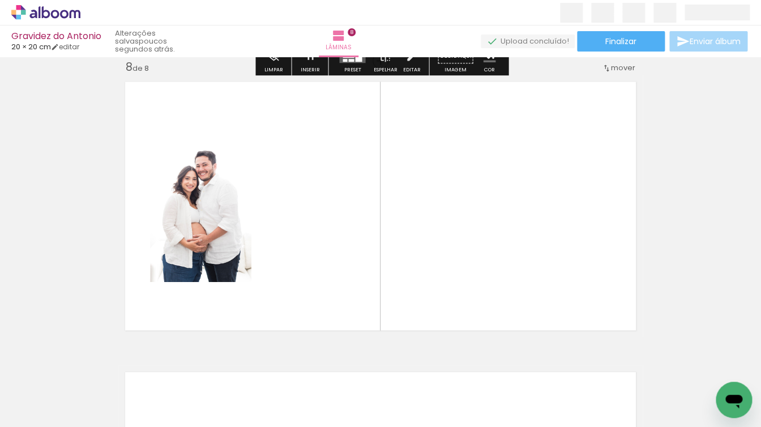
scroll to position [2047, 0]
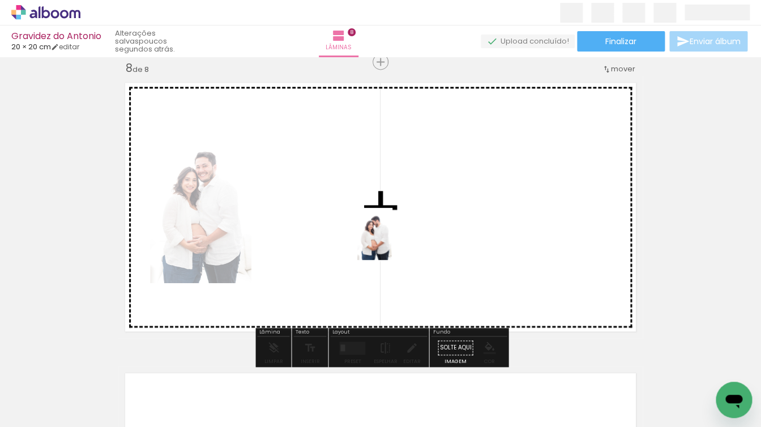
drag, startPoint x: 637, startPoint y: 388, endPoint x: 391, endPoint y: 243, distance: 285.8
click at [391, 243] on quentale-workspace at bounding box center [380, 213] width 761 height 427
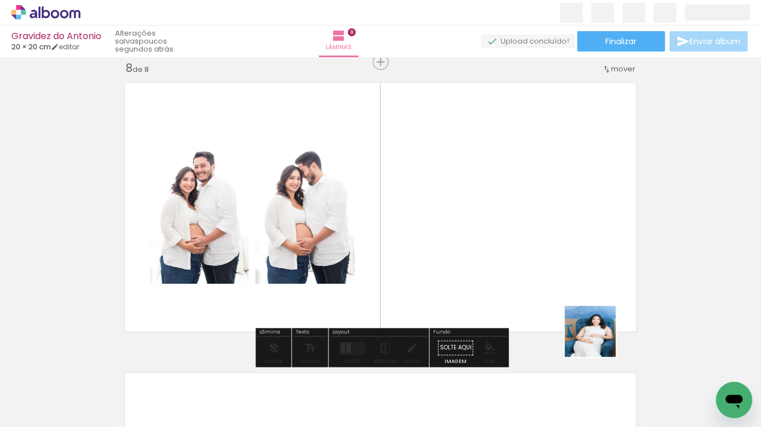
drag, startPoint x: 692, startPoint y: 402, endPoint x: 502, endPoint y: 267, distance: 232.7
click at [502, 267] on quentale-workspace at bounding box center [380, 213] width 761 height 427
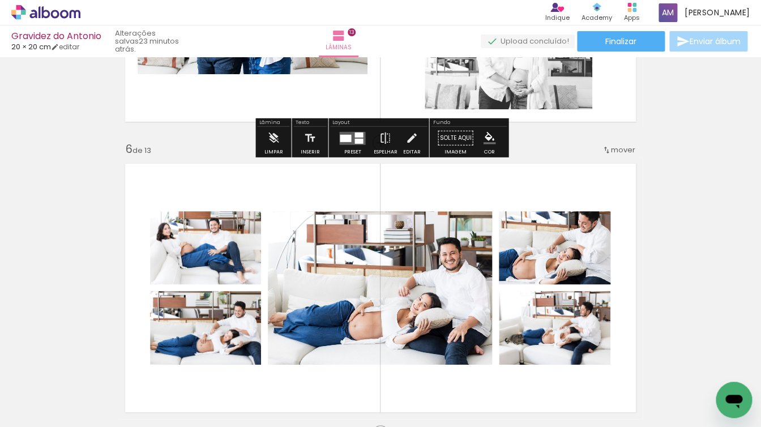
scroll to position [1402, 0]
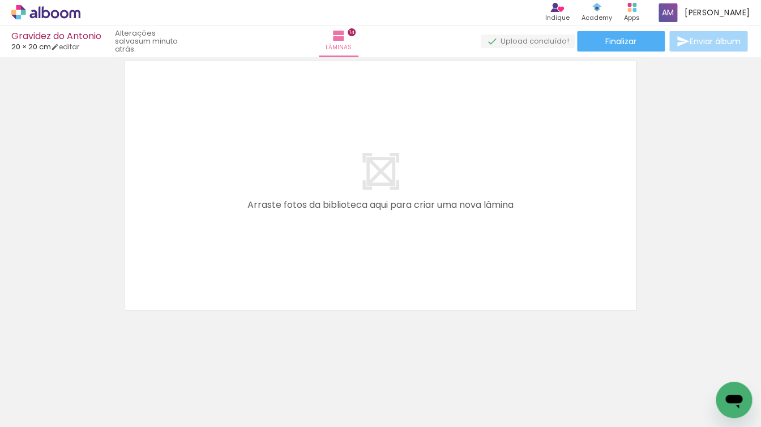
scroll to position [4102, 0]
click at [613, 45] on span "Finalizar" at bounding box center [620, 41] width 31 height 8
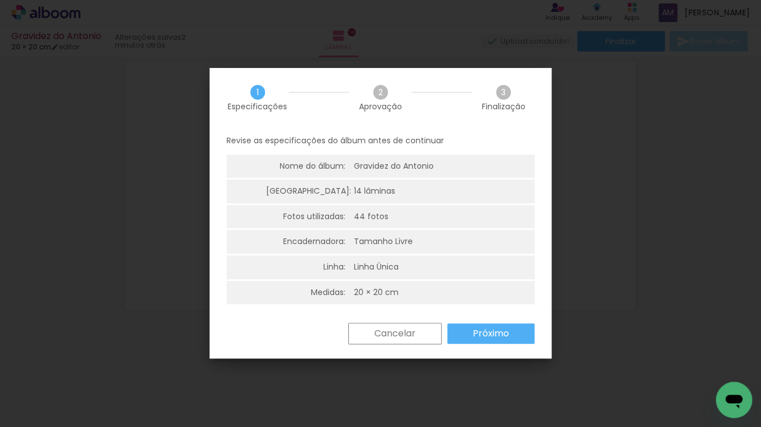
click at [0, 0] on slot "Próximo" at bounding box center [0, 0] width 0 height 0
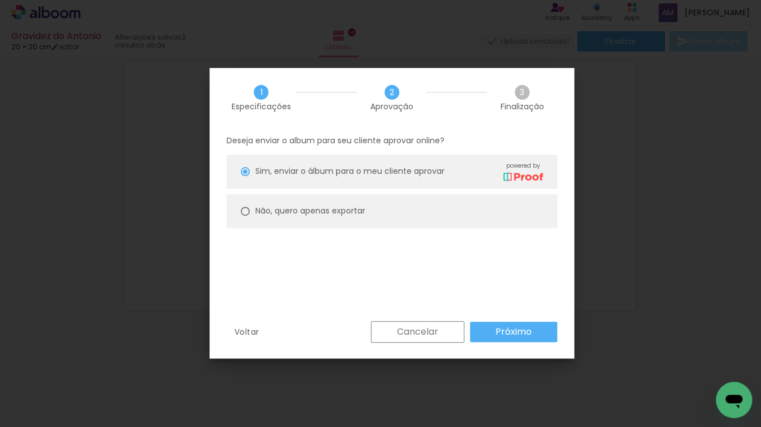
click at [0, 0] on slot "Próximo" at bounding box center [0, 0] width 0 height 0
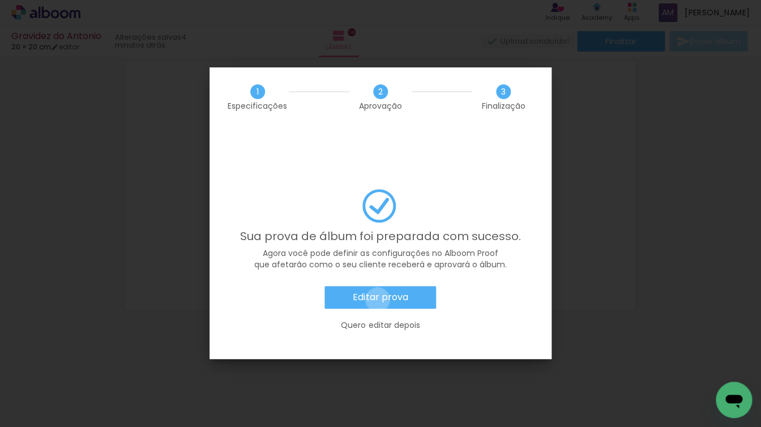
click at [0, 0] on slot "Editar prova" at bounding box center [0, 0] width 0 height 0
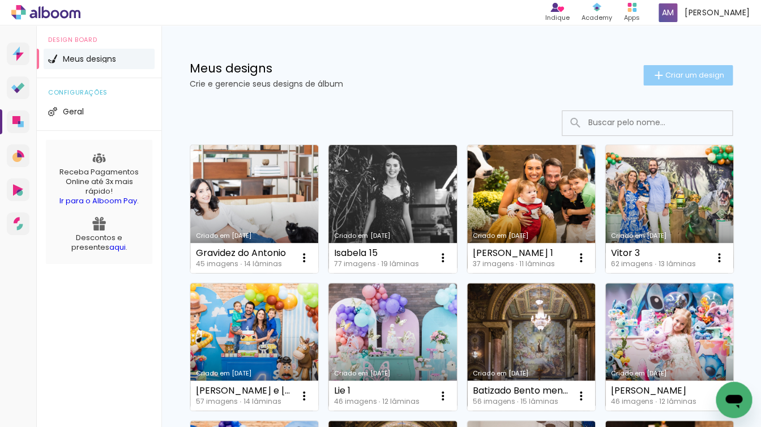
click at [676, 71] on span "Criar um design" at bounding box center [694, 74] width 59 height 7
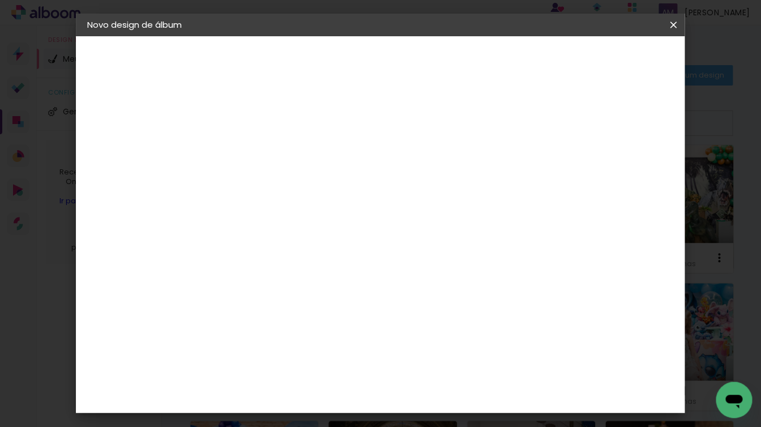
click at [272, 152] on input at bounding box center [272, 152] width 0 height 18
type input "Jackie 4 meses"
type paper-input "Jackie 4 meses"
click at [0, 0] on slot "Avançar" at bounding box center [0, 0] width 0 height 0
click at [0, 0] on slot "Tamanho Livre" at bounding box center [0, 0] width 0 height 0
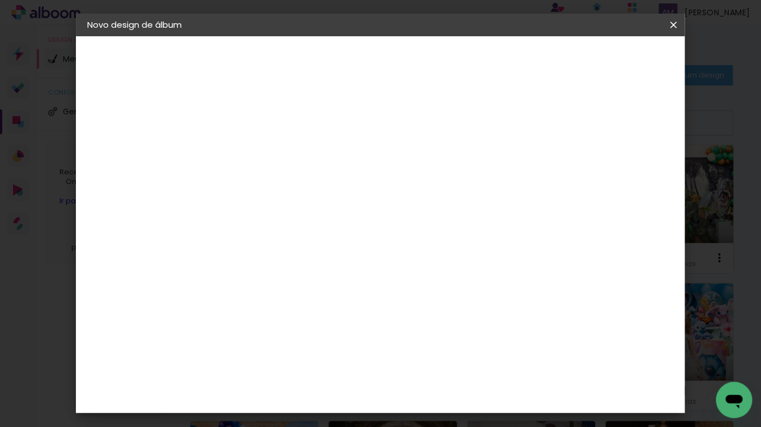
click at [0, 0] on slot "Avançar" at bounding box center [0, 0] width 0 height 0
type input "3"
type paper-input "3"
click at [279, 125] on input "3" at bounding box center [264, 130] width 39 height 14
type input "4"
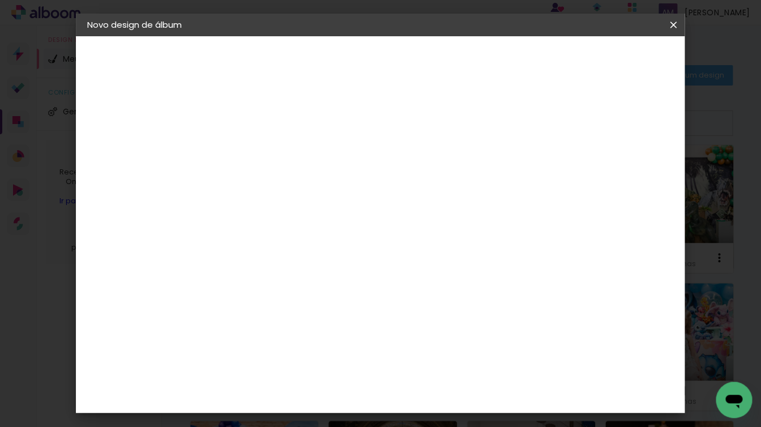
type paper-input "4"
click at [279, 125] on input "4" at bounding box center [264, 130] width 39 height 14
type input "5"
type paper-input "5"
click at [279, 125] on input "5" at bounding box center [264, 130] width 39 height 14
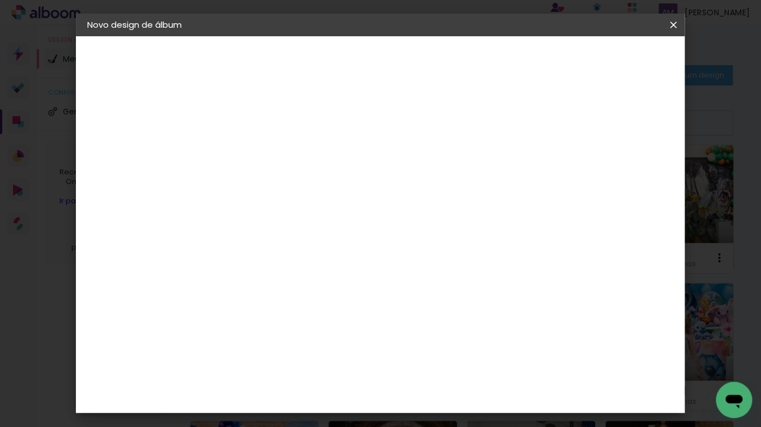
click at [242, 290] on input "30" at bounding box center [236, 292] width 29 height 17
type input "20"
type paper-input "20"
click at [450, 302] on input "60" at bounding box center [446, 302] width 29 height 17
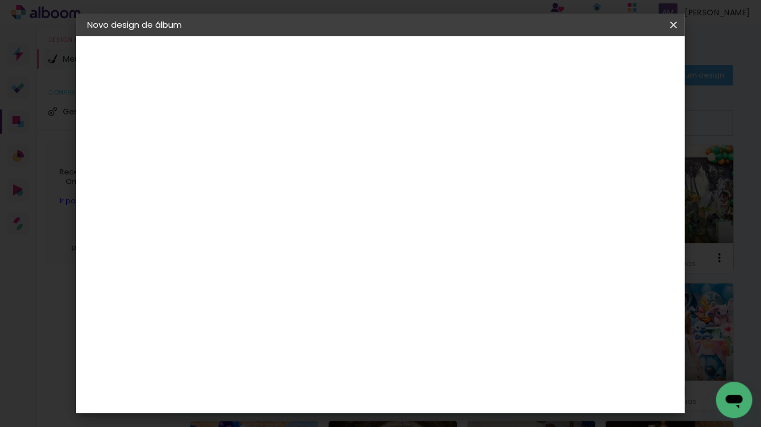
click at [453, 302] on input "60" at bounding box center [446, 302] width 29 height 17
type input "40"
type paper-input "40"
click at [610, 57] on span "Iniciar design" at bounding box center [585, 60] width 52 height 8
